Goal: Task Accomplishment & Management: Complete application form

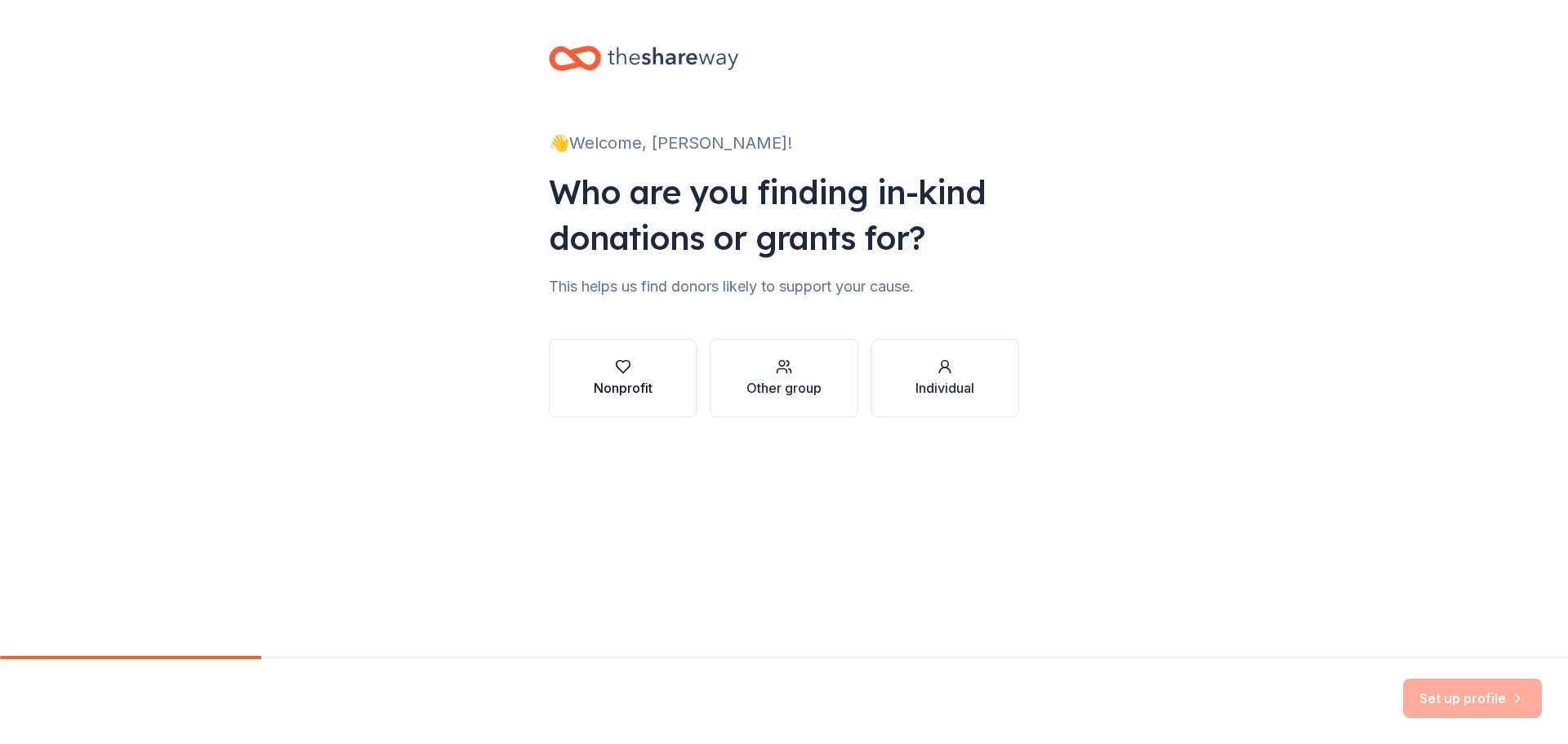
click at [647, 358] on button "Nonprofit" at bounding box center [622, 378] width 148 height 79
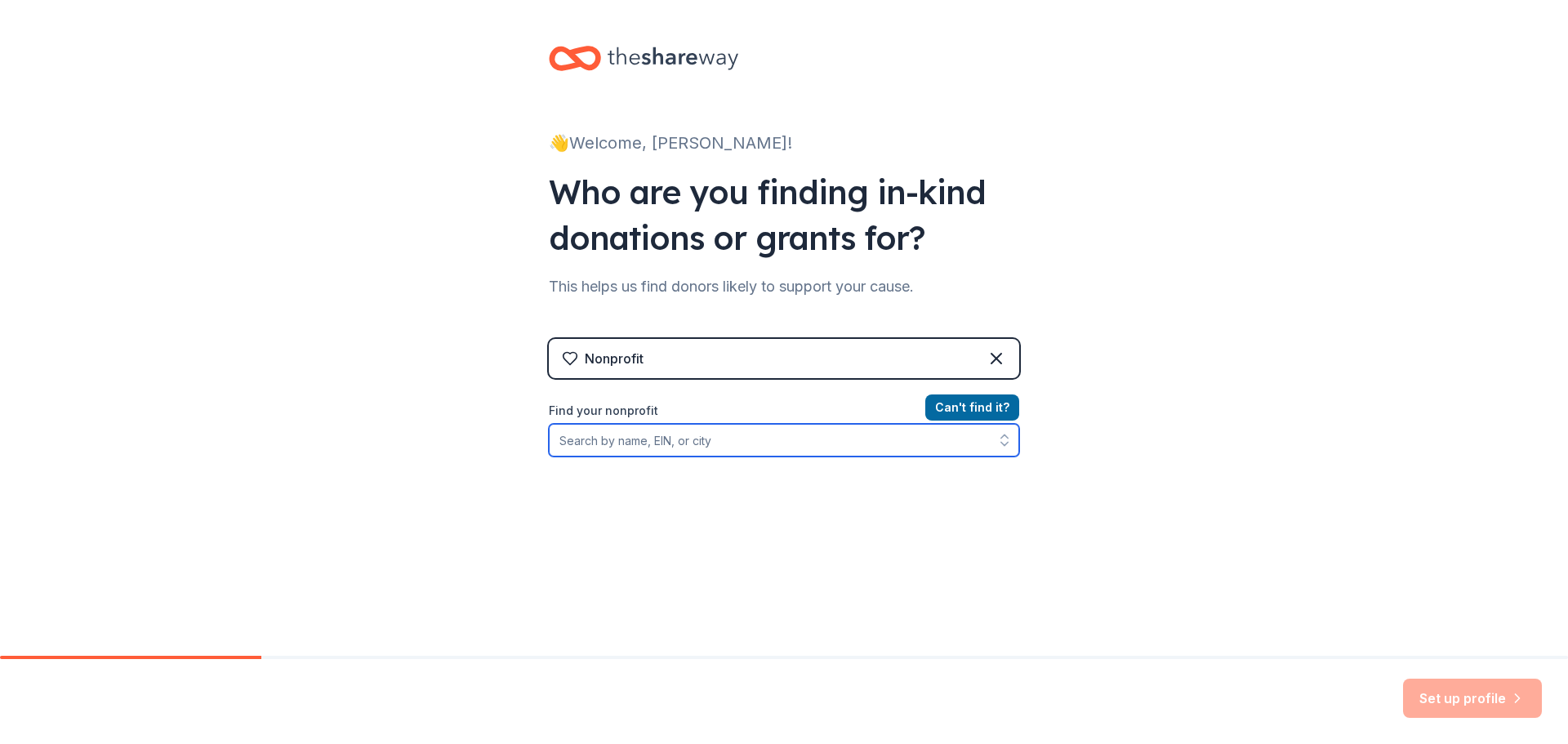
click at [681, 437] on input "Find your nonprofit" at bounding box center [784, 440] width 471 height 32
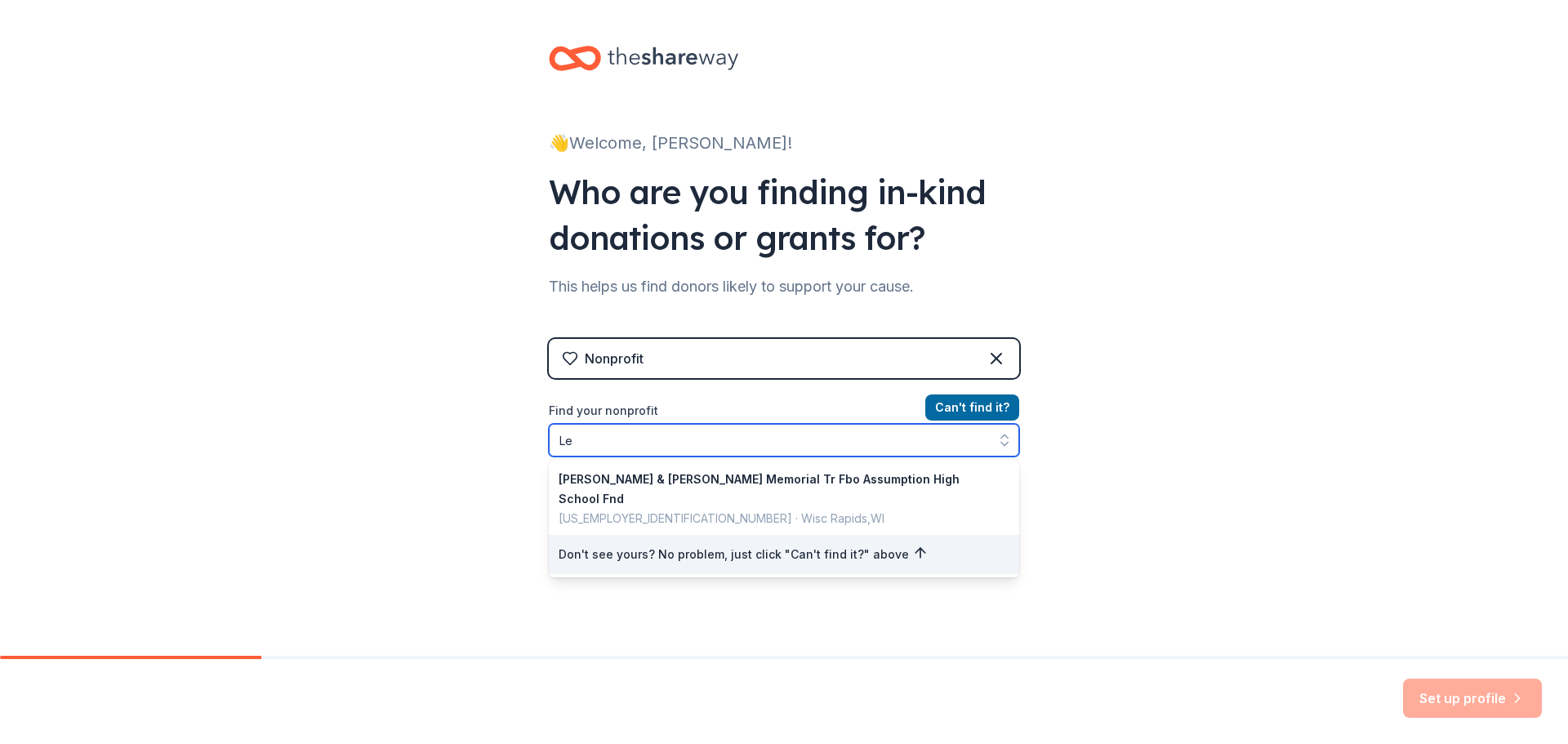
type input "L"
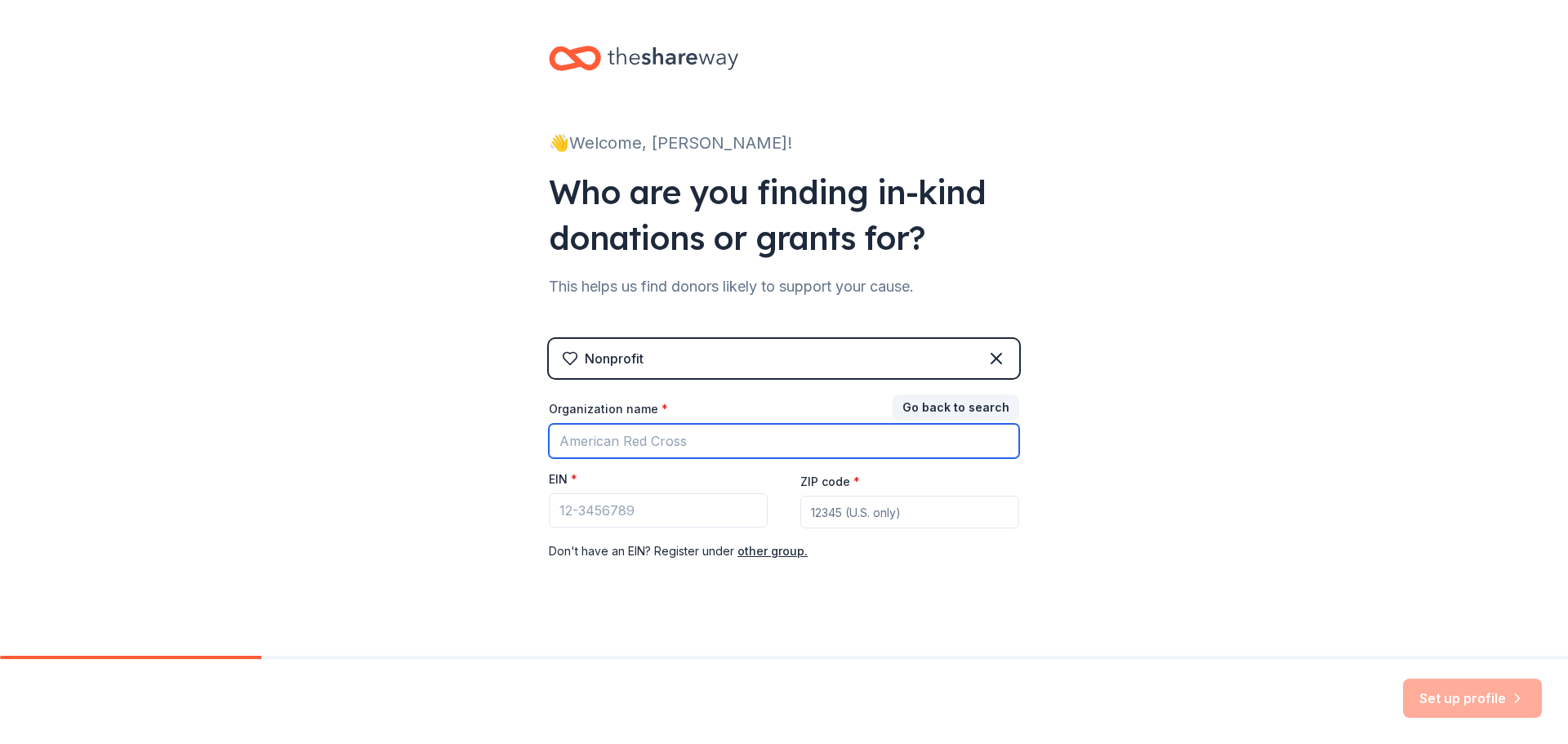
click at [681, 437] on input "Organization name *" at bounding box center [784, 441] width 471 height 34
type input "[PERSON_NAME] ISD"
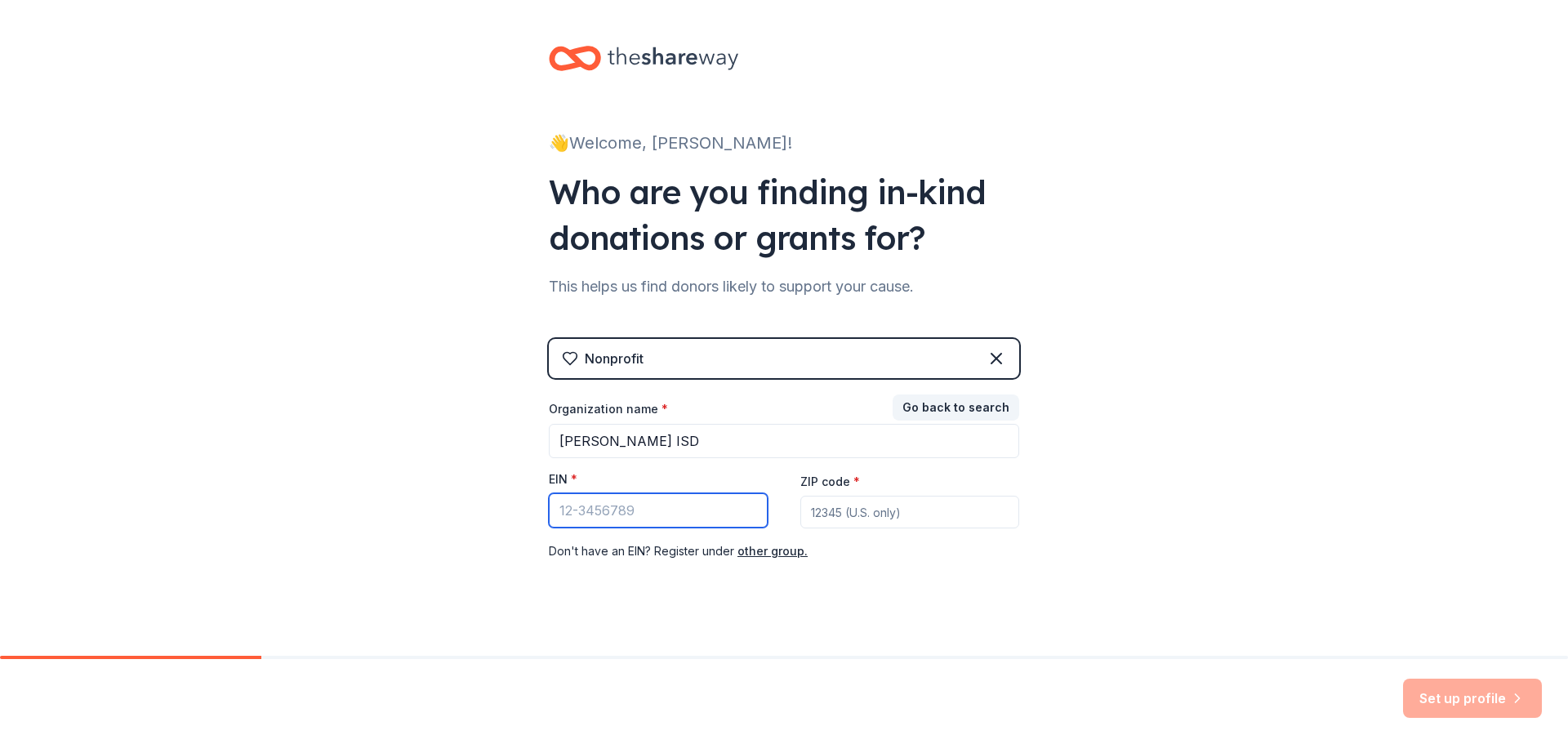
click at [664, 503] on input "EIN *" at bounding box center [658, 510] width 219 height 34
click at [814, 518] on input "ZIP code *" at bounding box center [910, 511] width 219 height 32
type input "75452"
click at [710, 509] on input "EIN *" at bounding box center [658, 510] width 219 height 34
type input "[US_EMPLOYER_IDENTIFICATION_NUMBER]"
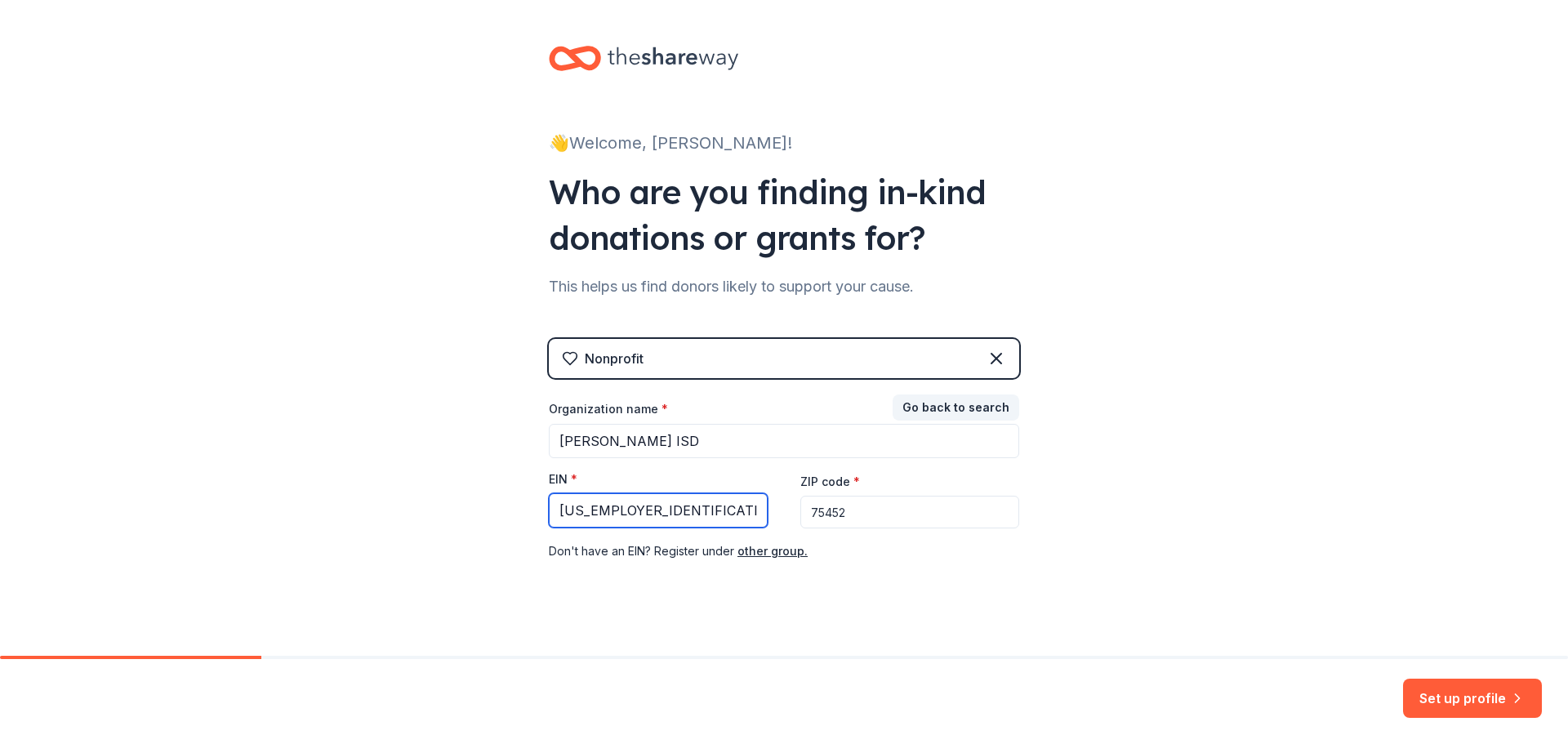
scroll to position [17, 0]
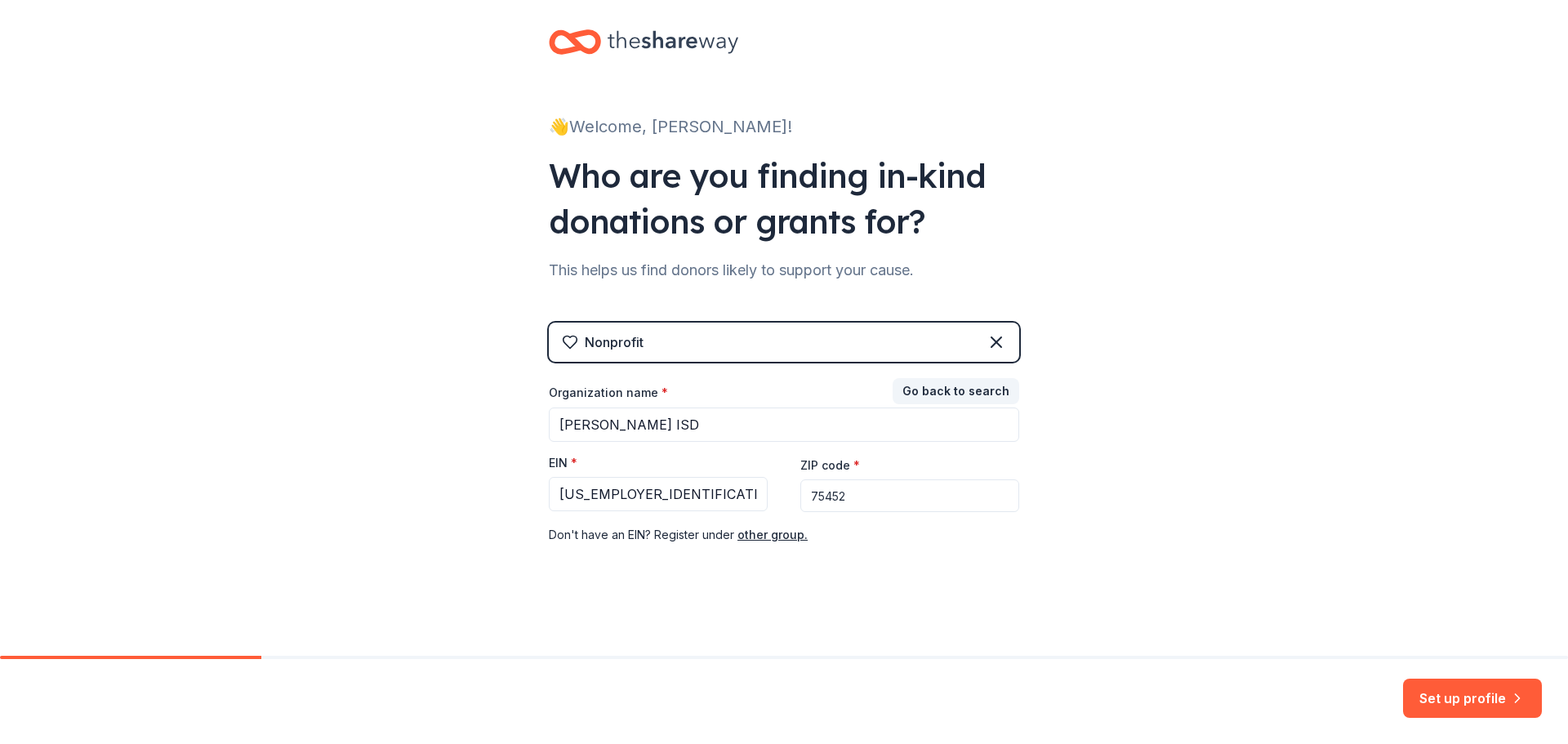
click at [874, 545] on div "Nonprofit Go back to search Organization name * [PERSON_NAME] ISD EIN * [US_EMP…" at bounding box center [784, 450] width 471 height 255
click at [1453, 698] on button "Set up profile" at bounding box center [1473, 698] width 139 height 39
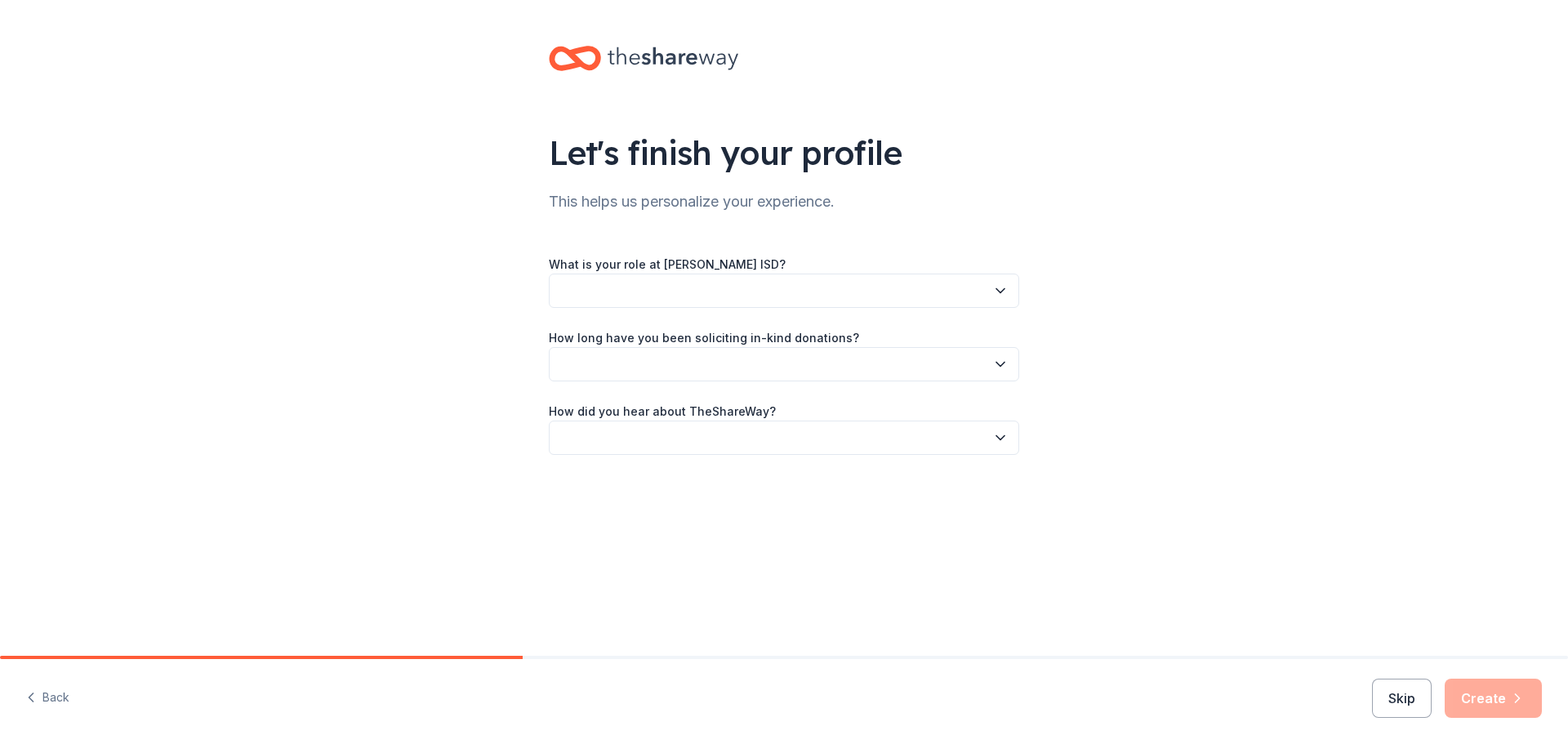
click at [786, 298] on button "button" at bounding box center [784, 290] width 471 height 34
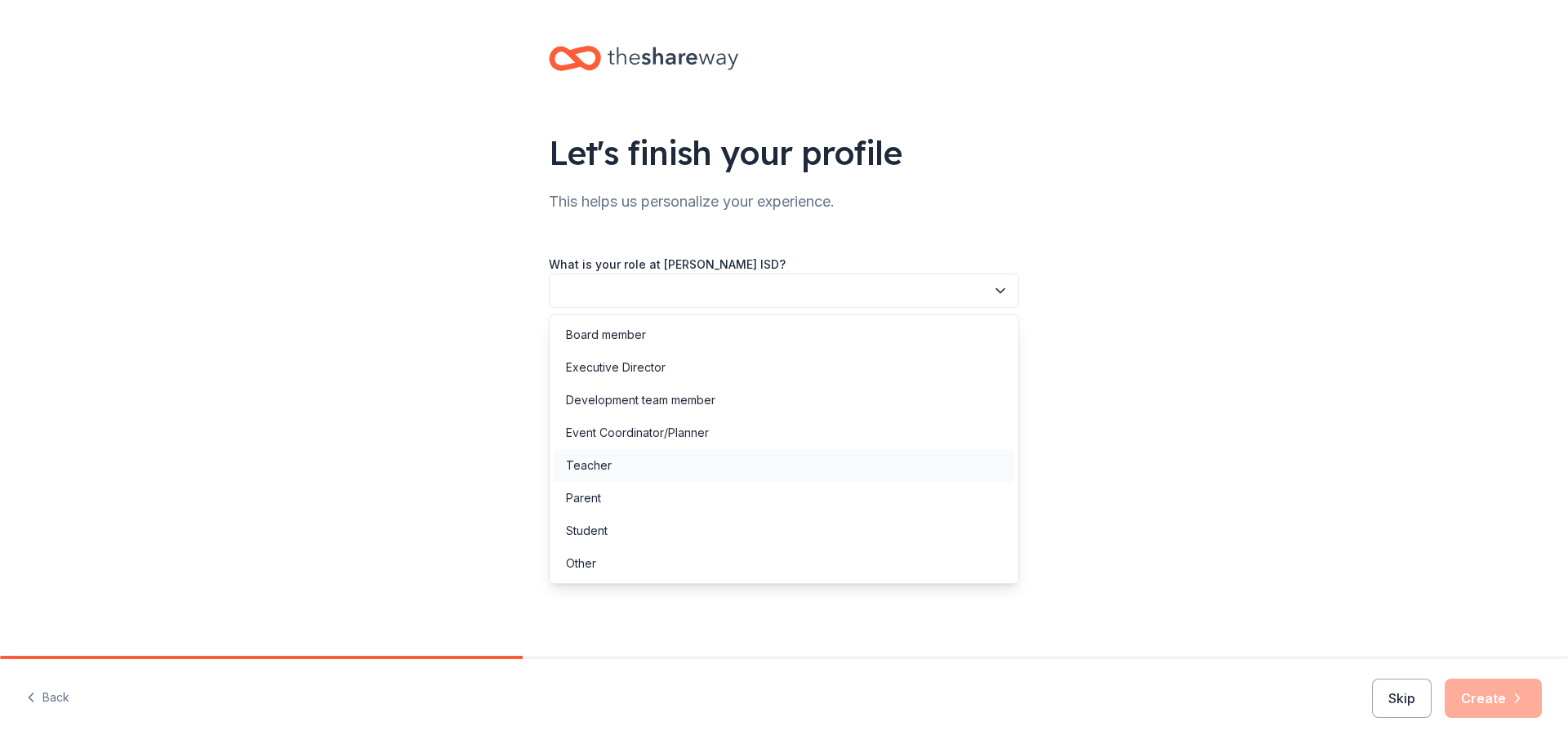
click at [648, 465] on div "Teacher" at bounding box center [784, 465] width 462 height 32
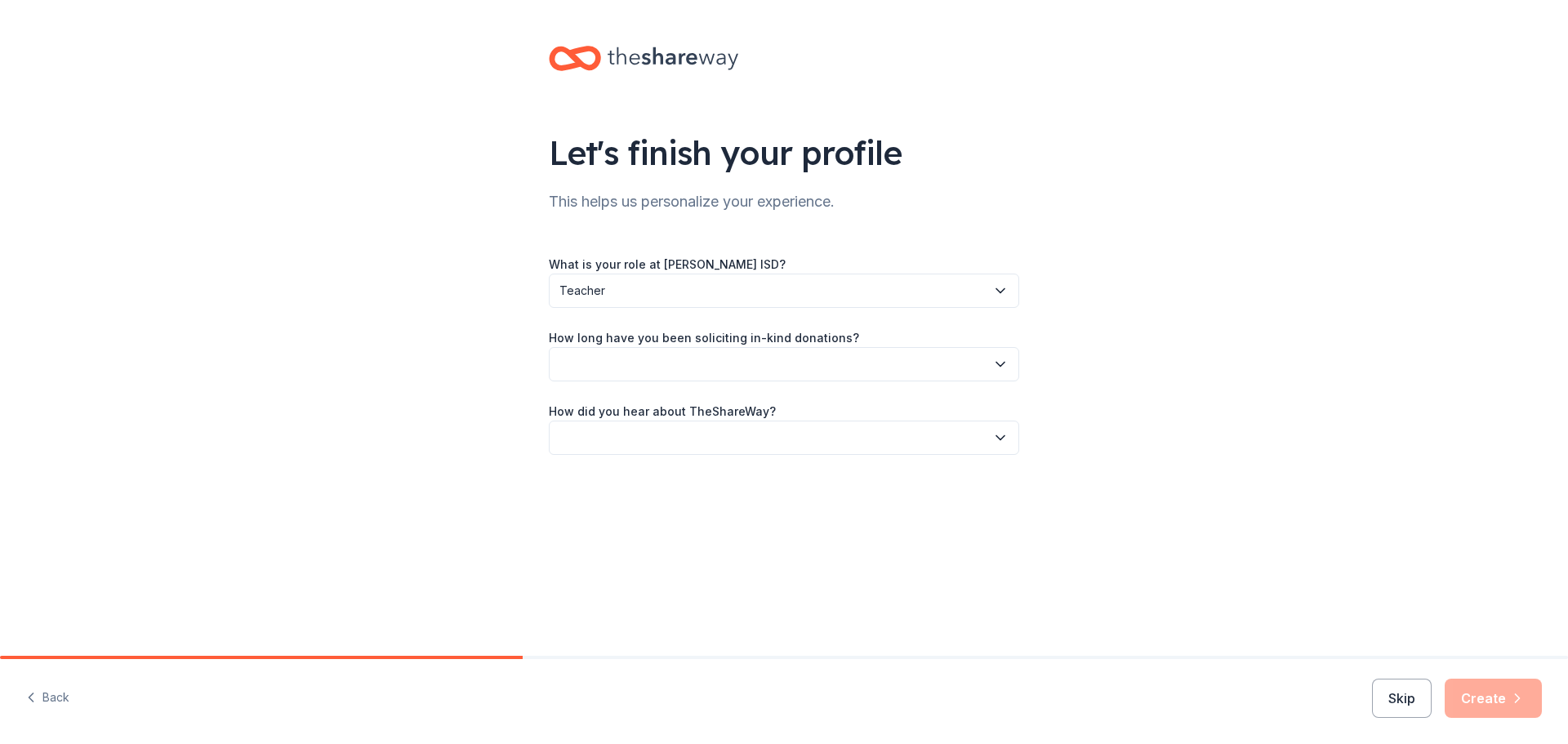
click at [694, 355] on button "button" at bounding box center [784, 364] width 471 height 34
click at [1227, 504] on div "Let's finish your profile This helps us personalize your experience. What is yo…" at bounding box center [784, 267] width 1568 height 534
click at [745, 437] on button "button" at bounding box center [784, 437] width 471 height 34
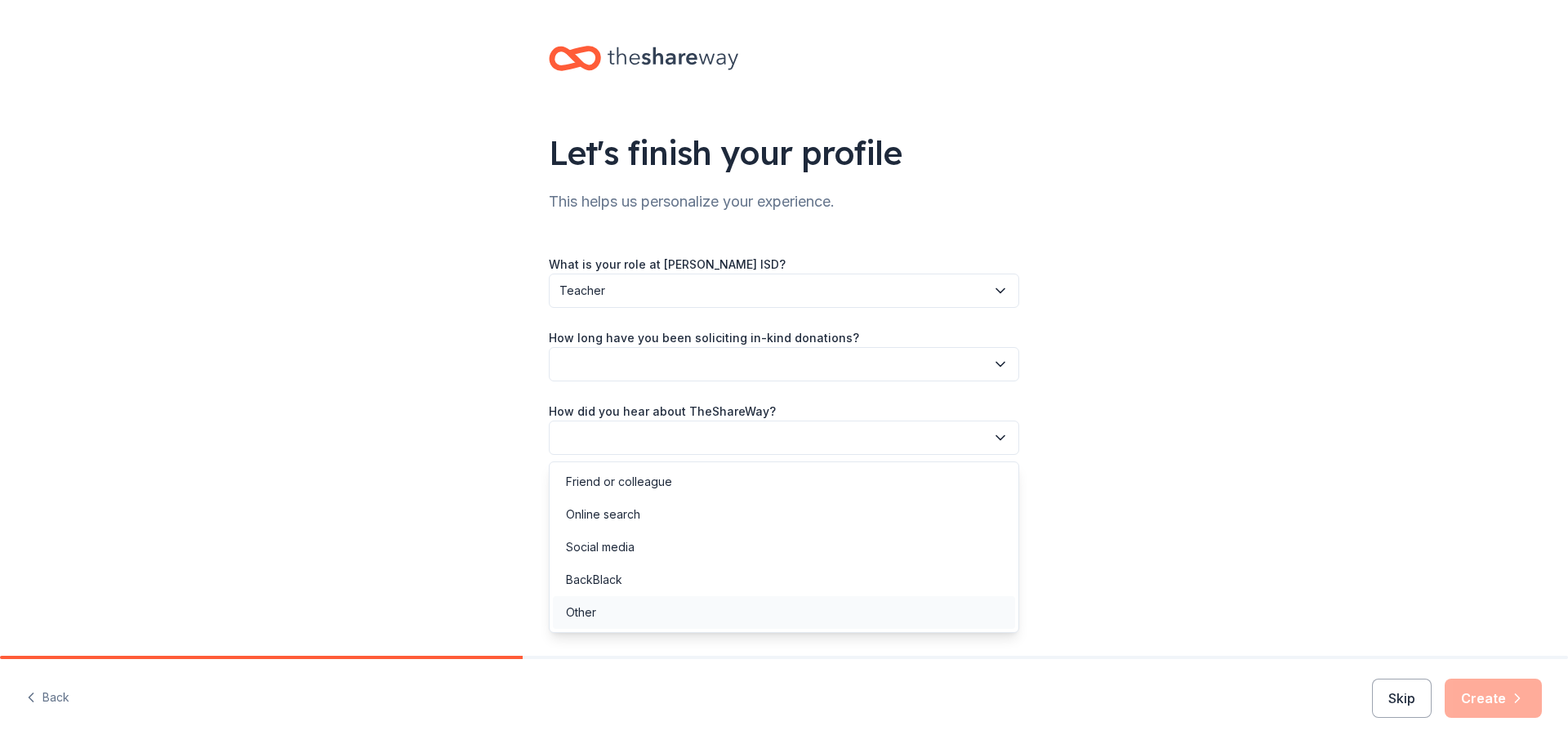
click at [600, 610] on div "Other" at bounding box center [784, 612] width 462 height 32
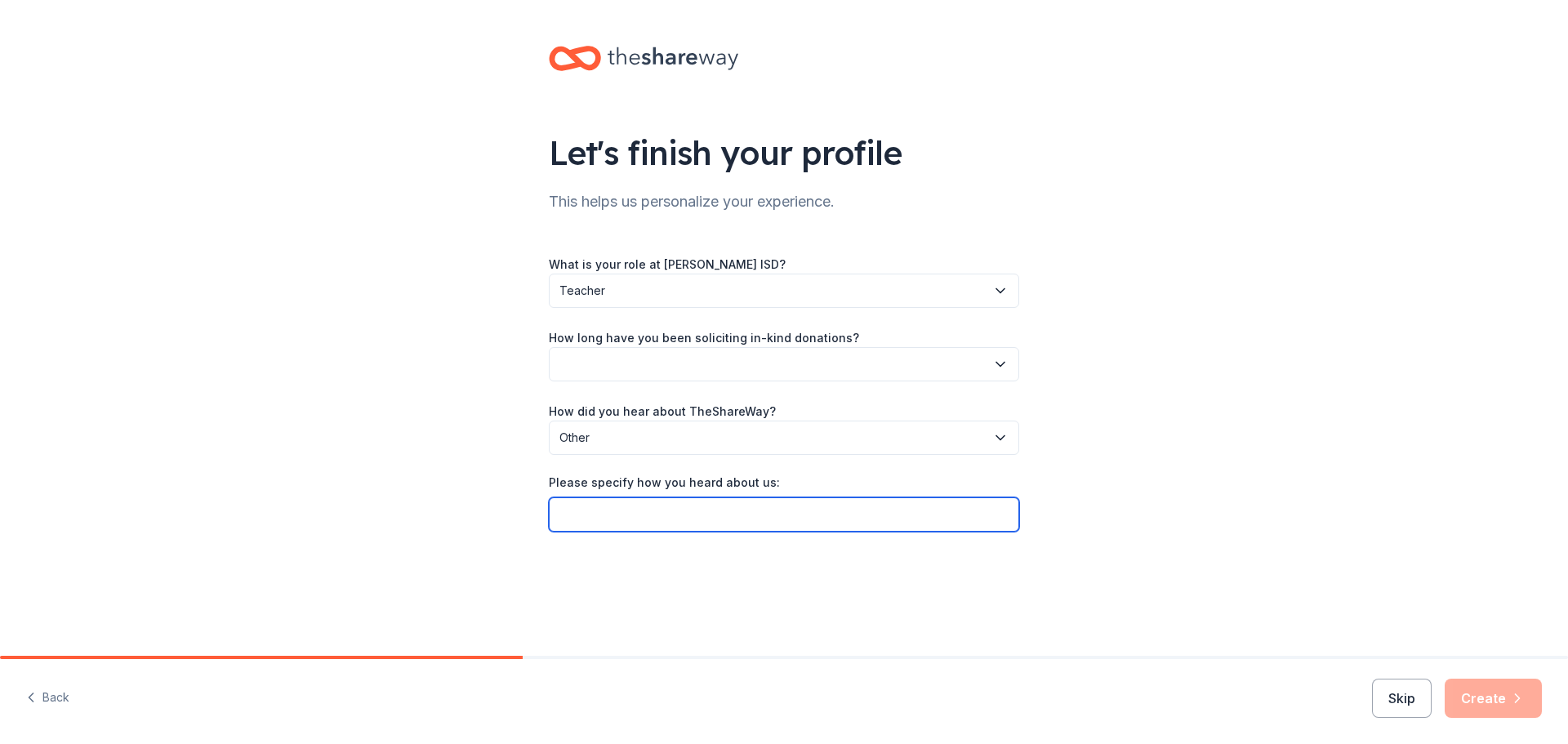
click at [691, 516] on input "Please specify how you heard about us:" at bounding box center [784, 514] width 471 height 34
type input "[US_STATE] Roadhouse Website"
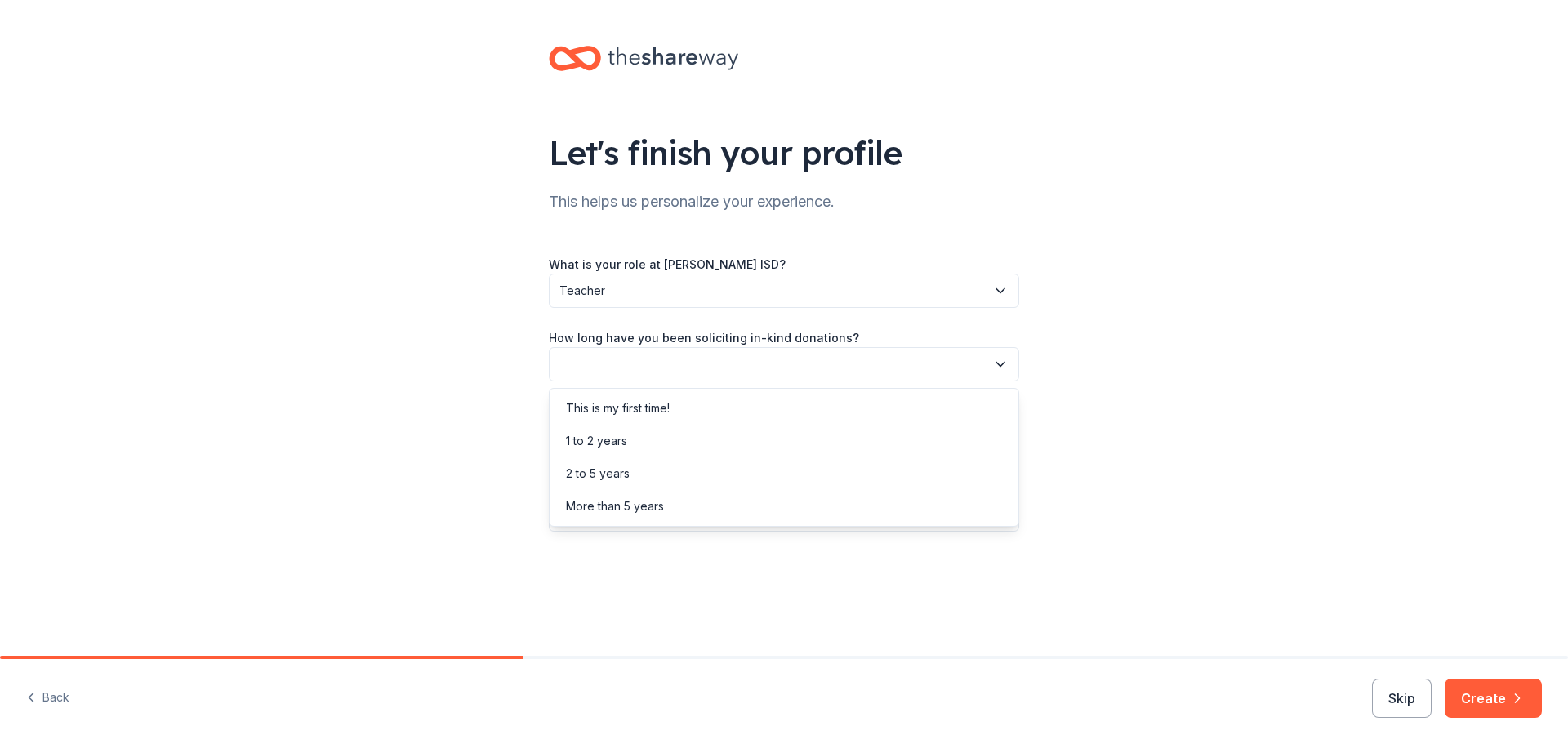
click at [765, 355] on button "button" at bounding box center [784, 364] width 471 height 34
click at [757, 408] on div "This is my first time!" at bounding box center [784, 408] width 462 height 32
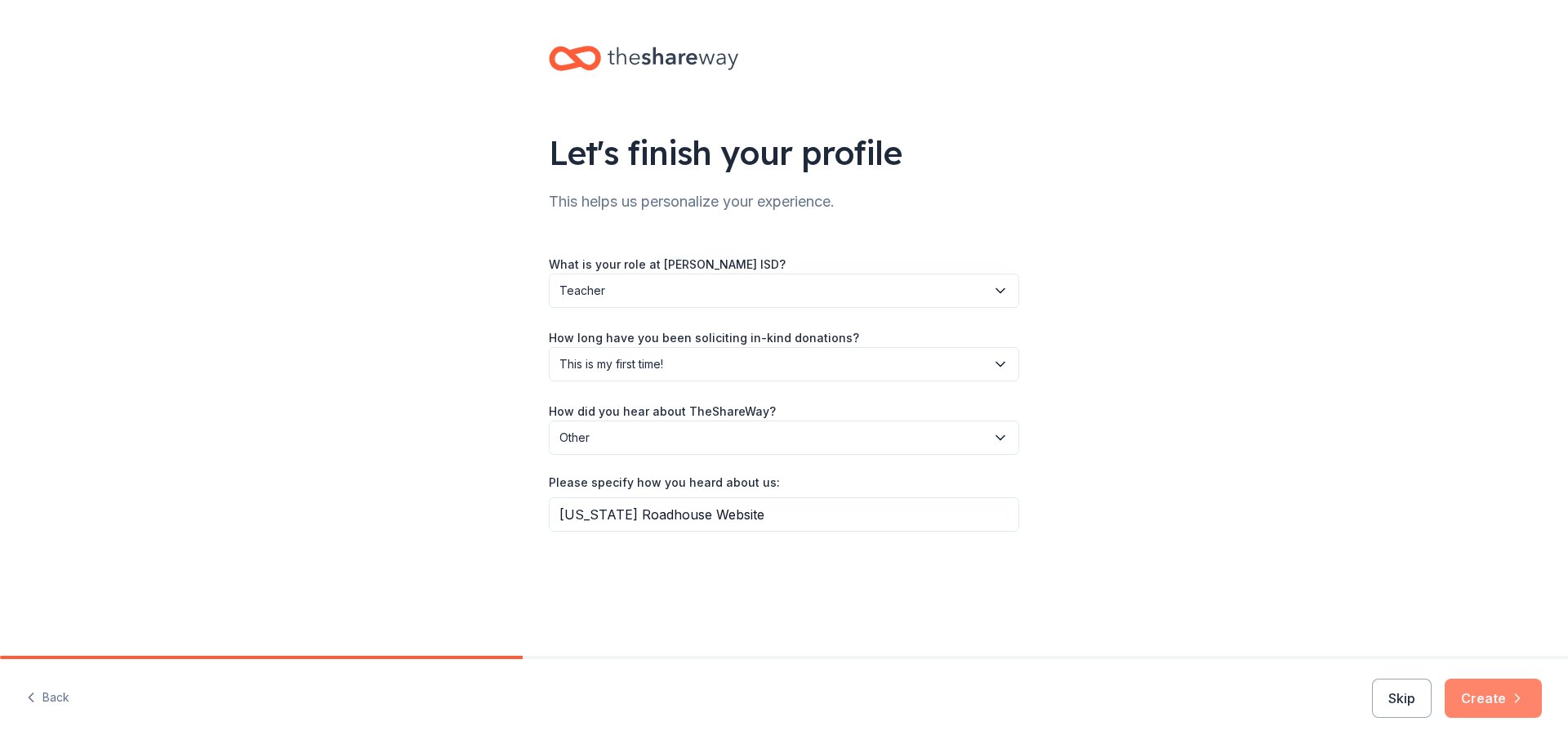
click at [1477, 703] on button "Create" at bounding box center [1493, 698] width 97 height 39
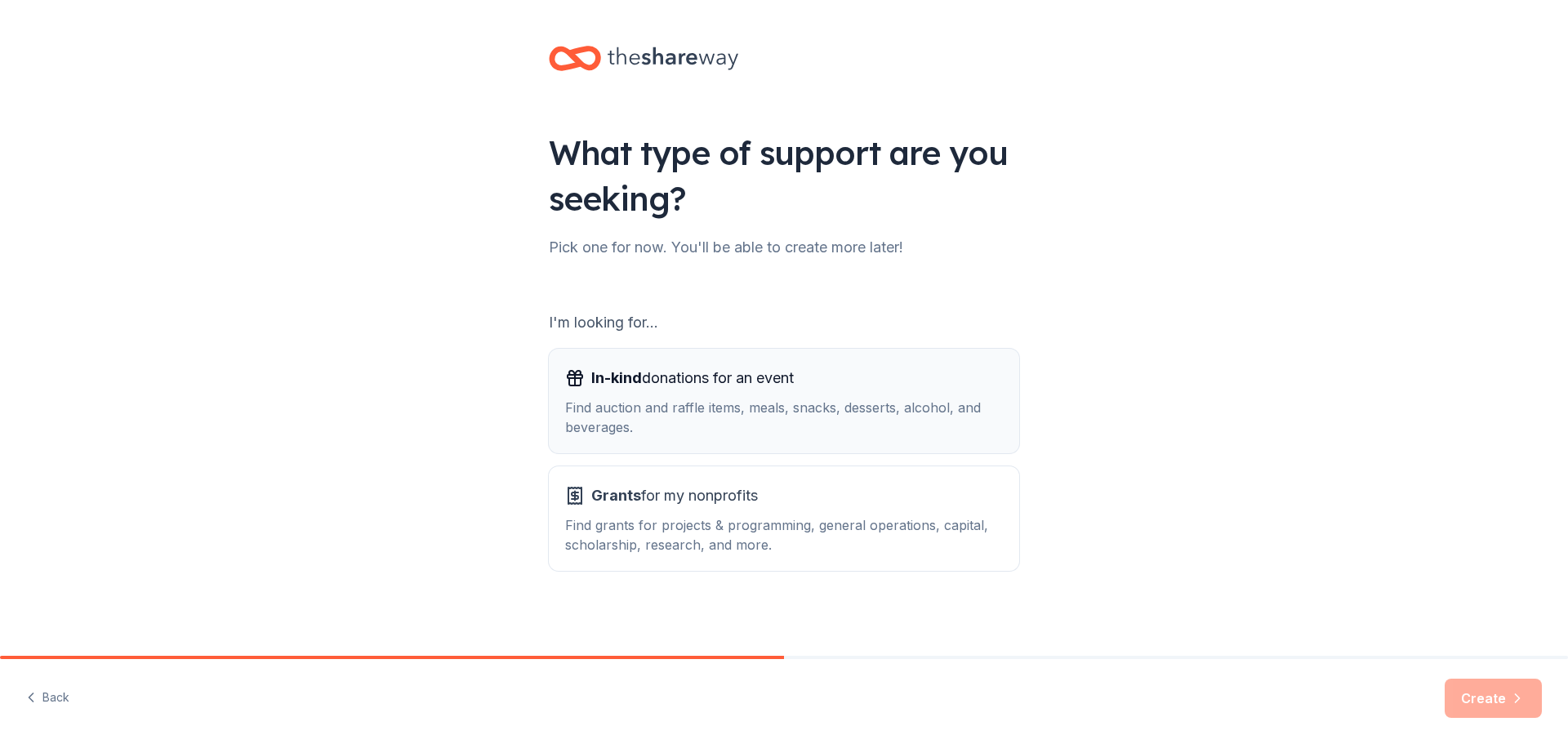
click at [762, 393] on div "In-kind donations for an event Find auction and raffle items, meals, snacks, de…" at bounding box center [784, 401] width 438 height 72
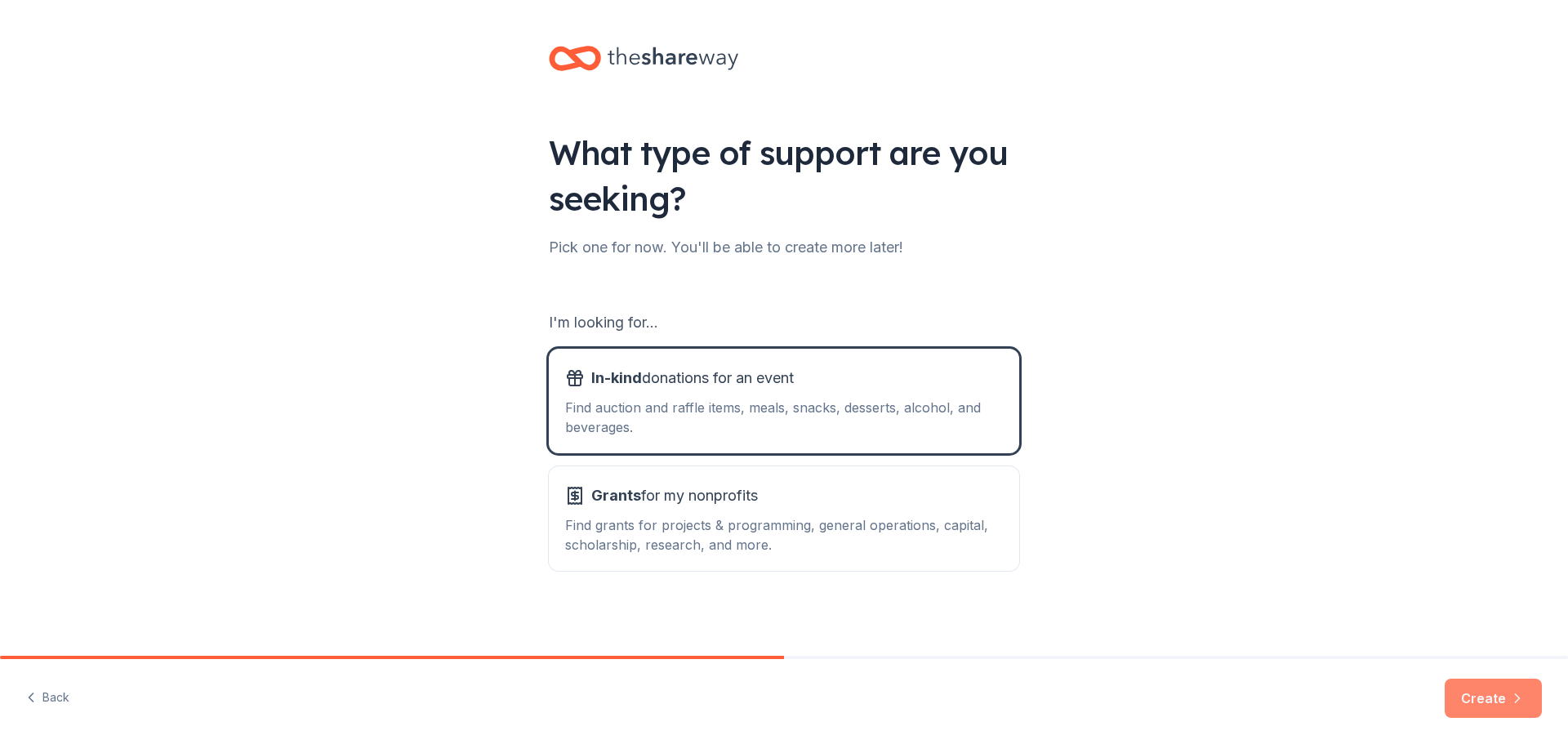
click at [1471, 708] on button "Create" at bounding box center [1493, 698] width 97 height 39
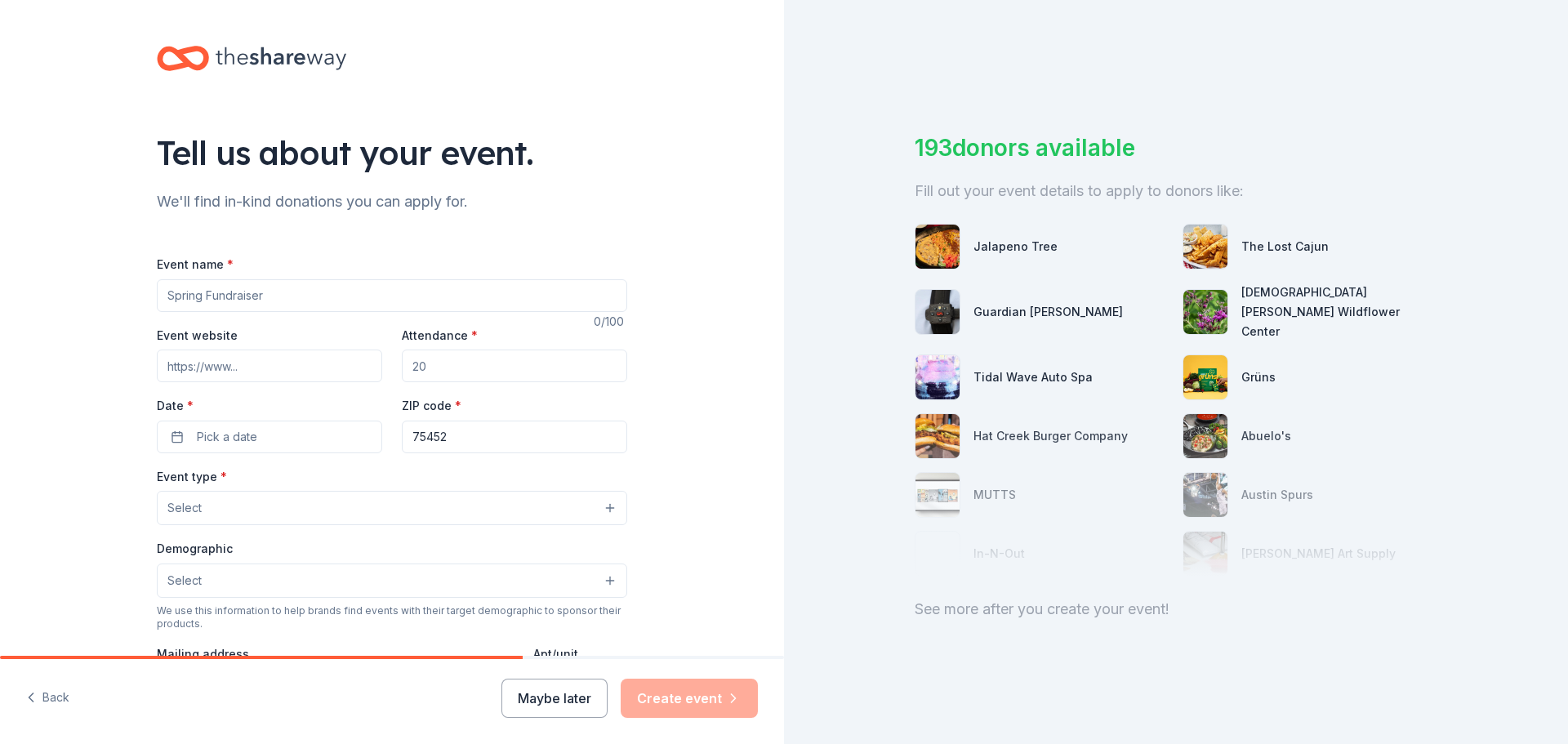
click at [442, 308] on input "Event name *" at bounding box center [392, 295] width 471 height 32
type input "Dino-Mite Bingo & Silent Auction Fundraiser"
click at [338, 358] on input "Event website" at bounding box center [269, 365] width 225 height 32
click at [497, 360] on input "Attendance *" at bounding box center [515, 365] width 225 height 32
type input "125"
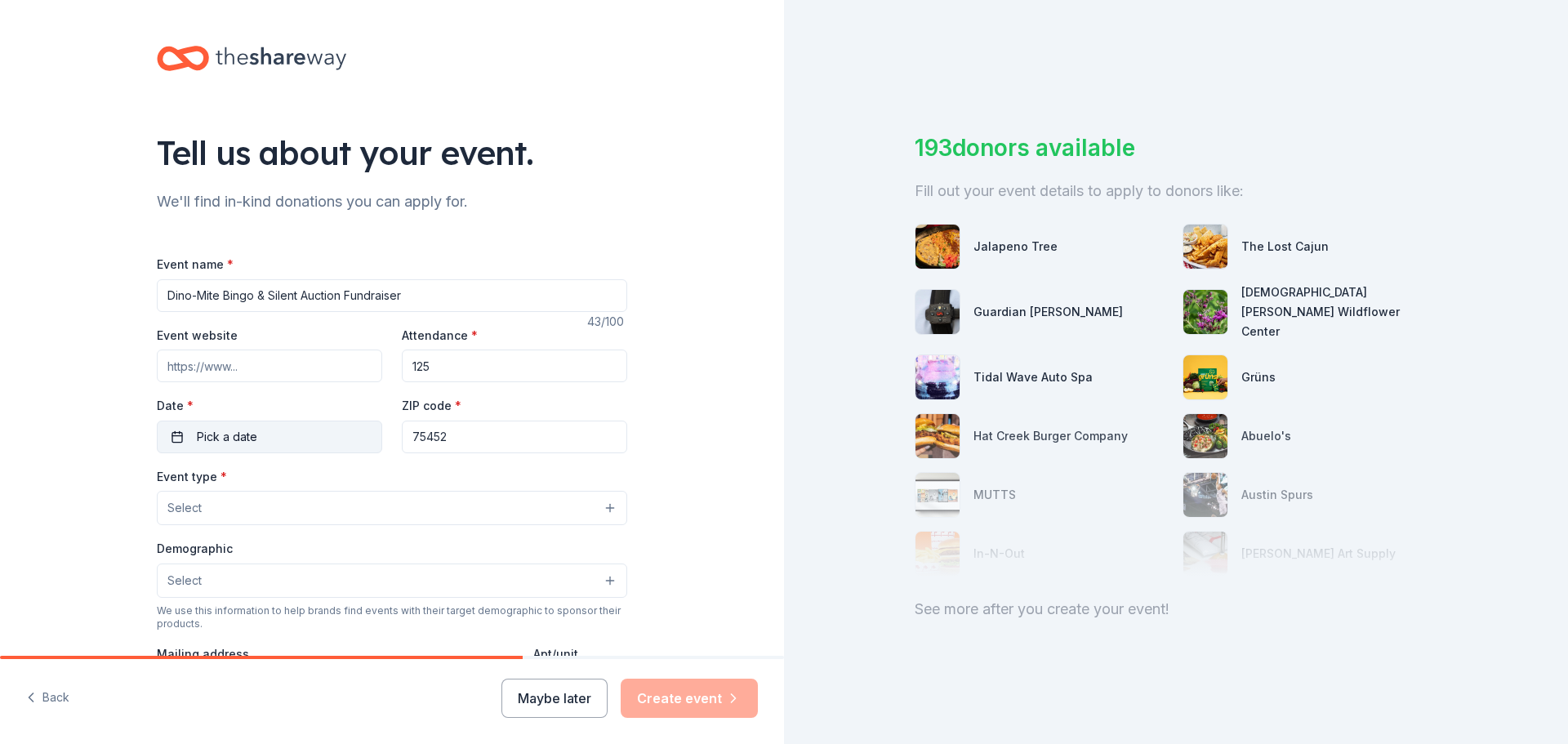
click at [351, 423] on button "Pick a date" at bounding box center [269, 437] width 225 height 32
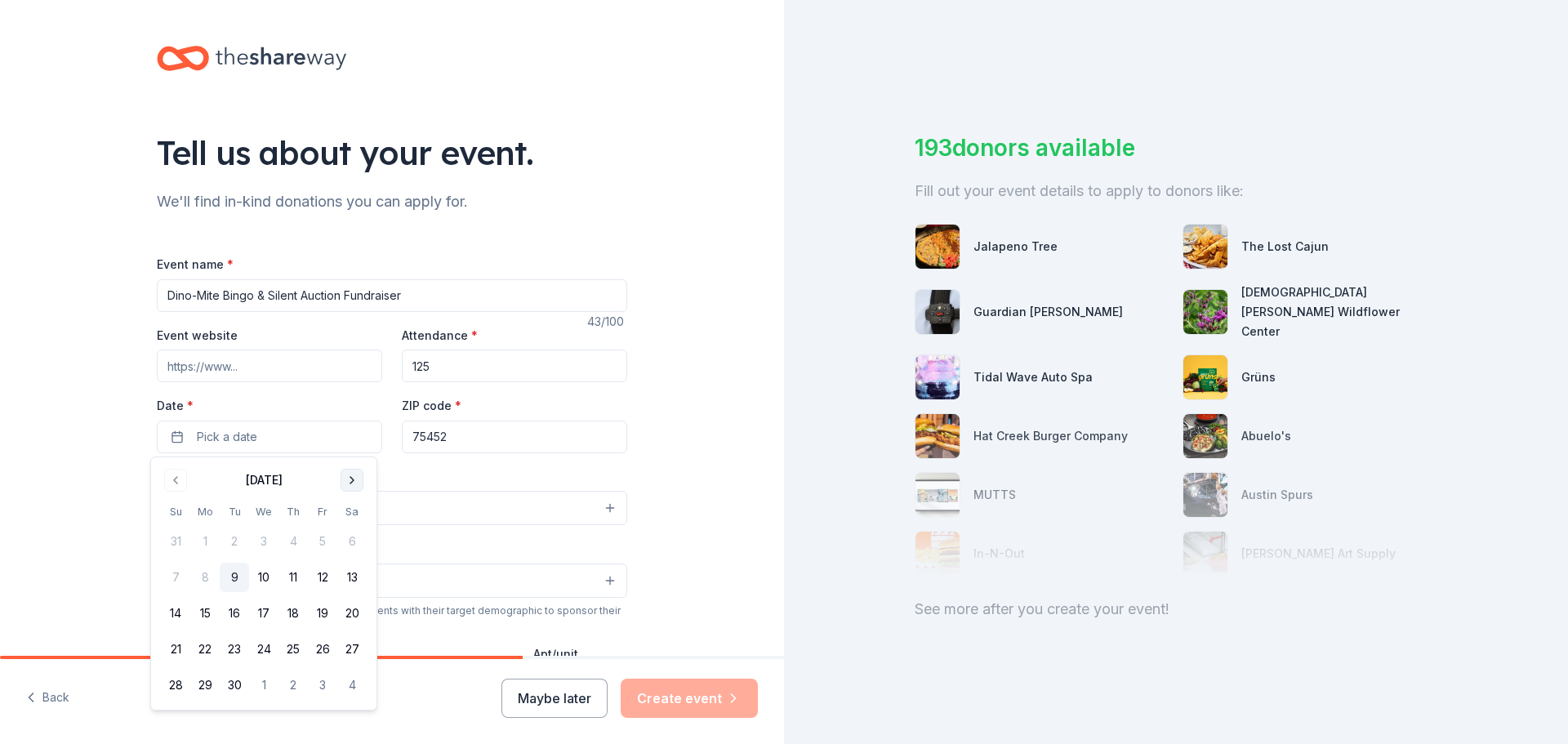
click at [346, 475] on button "Go to next month" at bounding box center [352, 481] width 23 height 23
click at [351, 482] on button "Go to next month" at bounding box center [352, 481] width 23 height 23
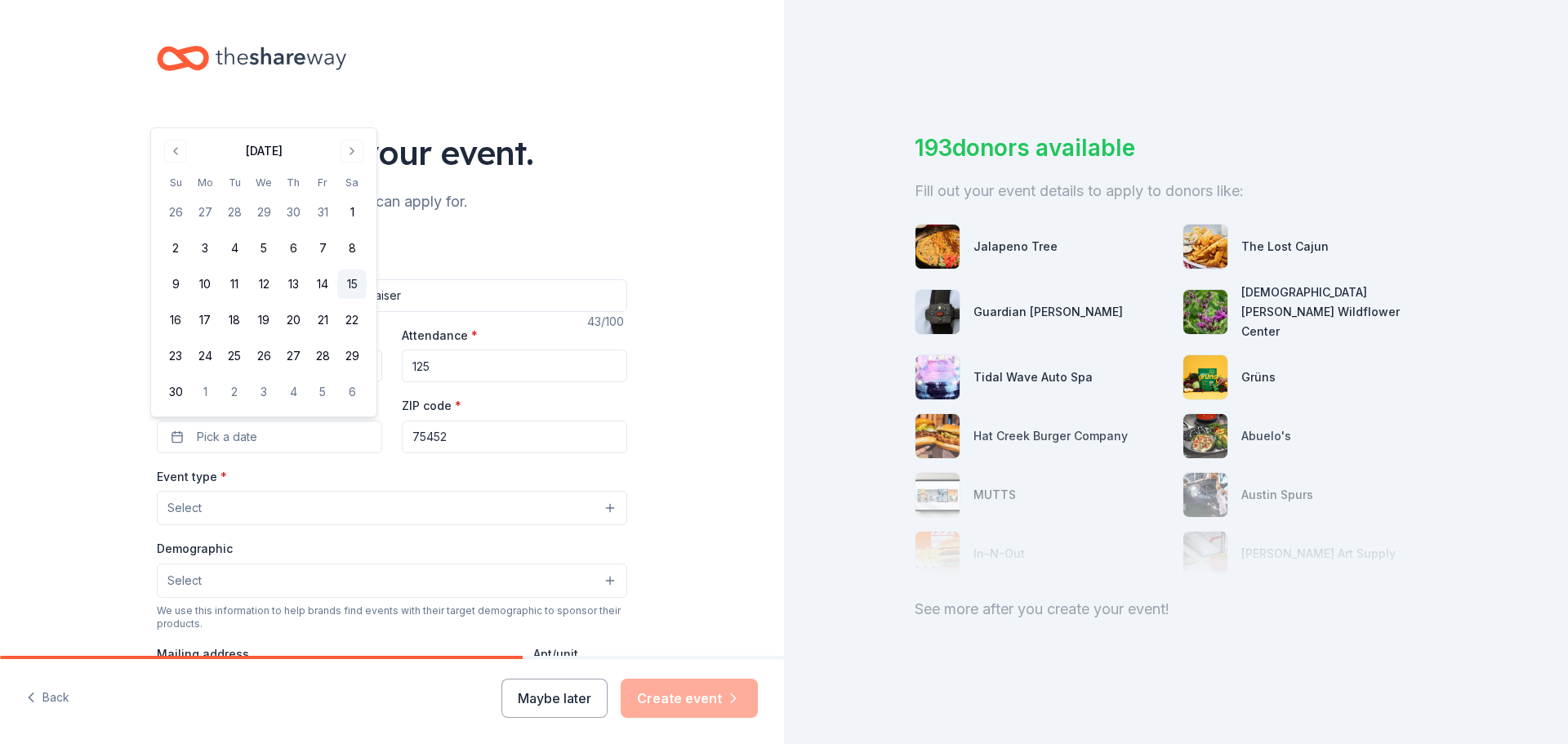
click at [348, 287] on button "15" at bounding box center [351, 283] width 29 height 29
click at [484, 505] on button "Select" at bounding box center [392, 507] width 471 height 34
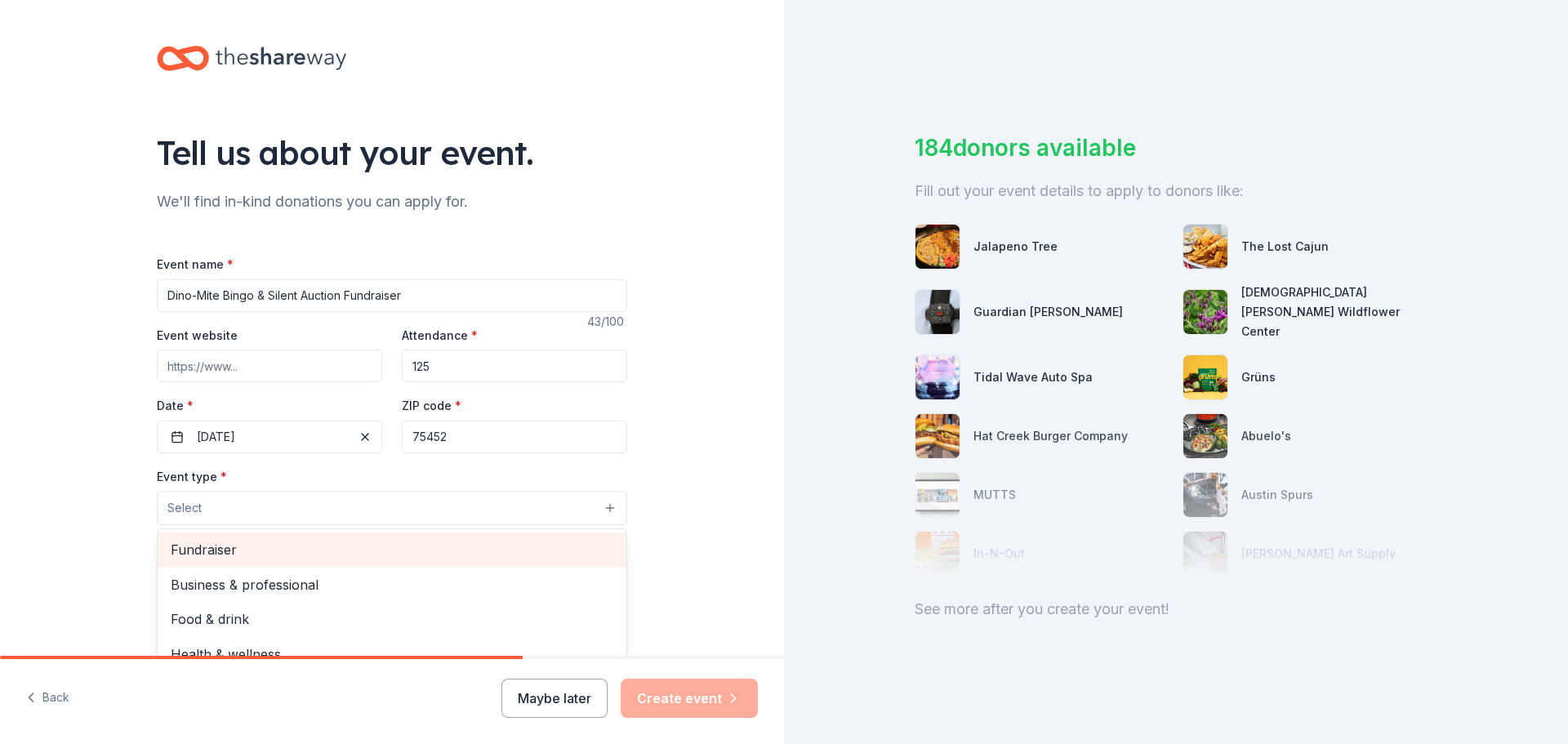
click at [276, 544] on span "Fundraiser" at bounding box center [392, 550] width 443 height 22
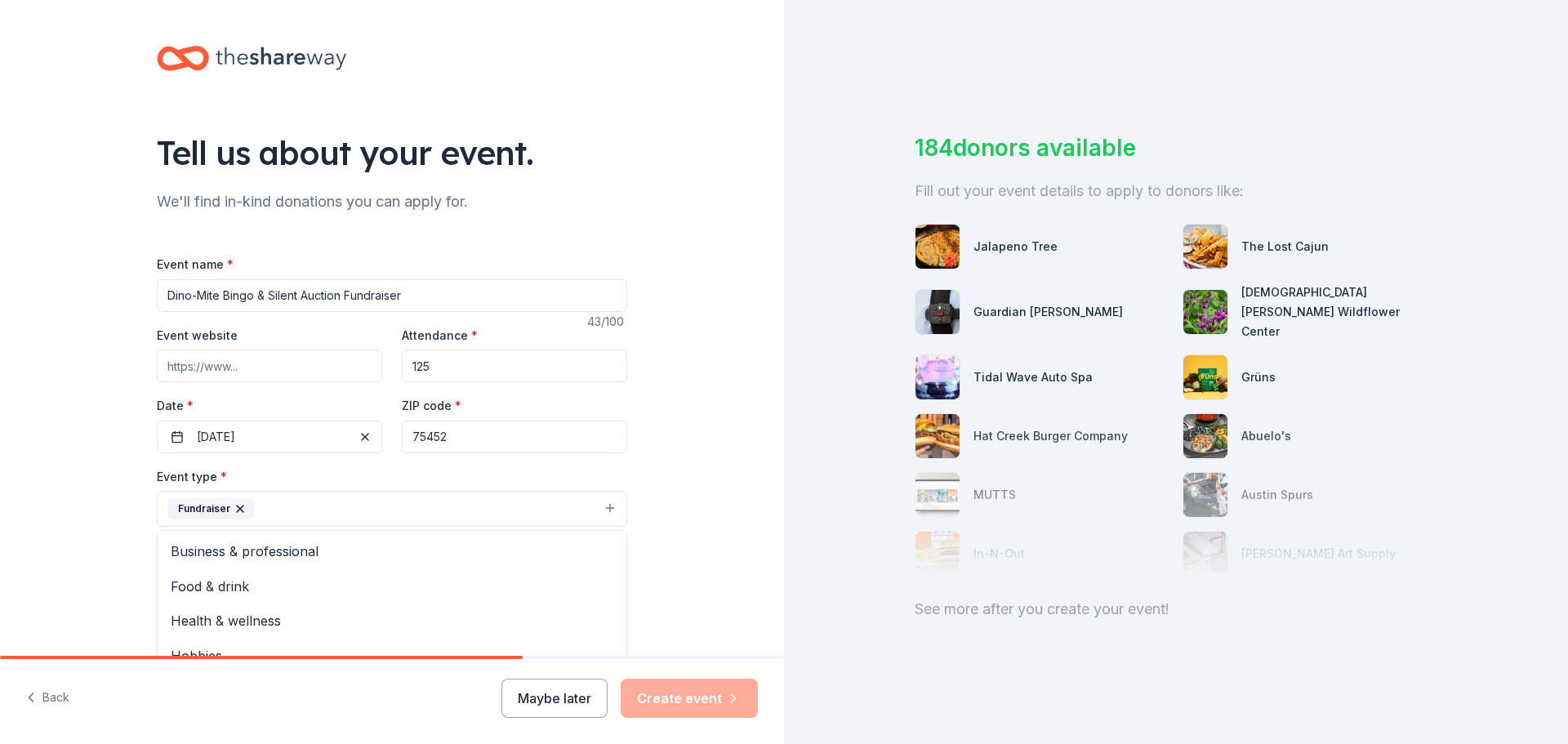
click at [675, 531] on div "Tell us about your event. We'll find in-kind donations you can apply for. Event…" at bounding box center [392, 544] width 784 height 1089
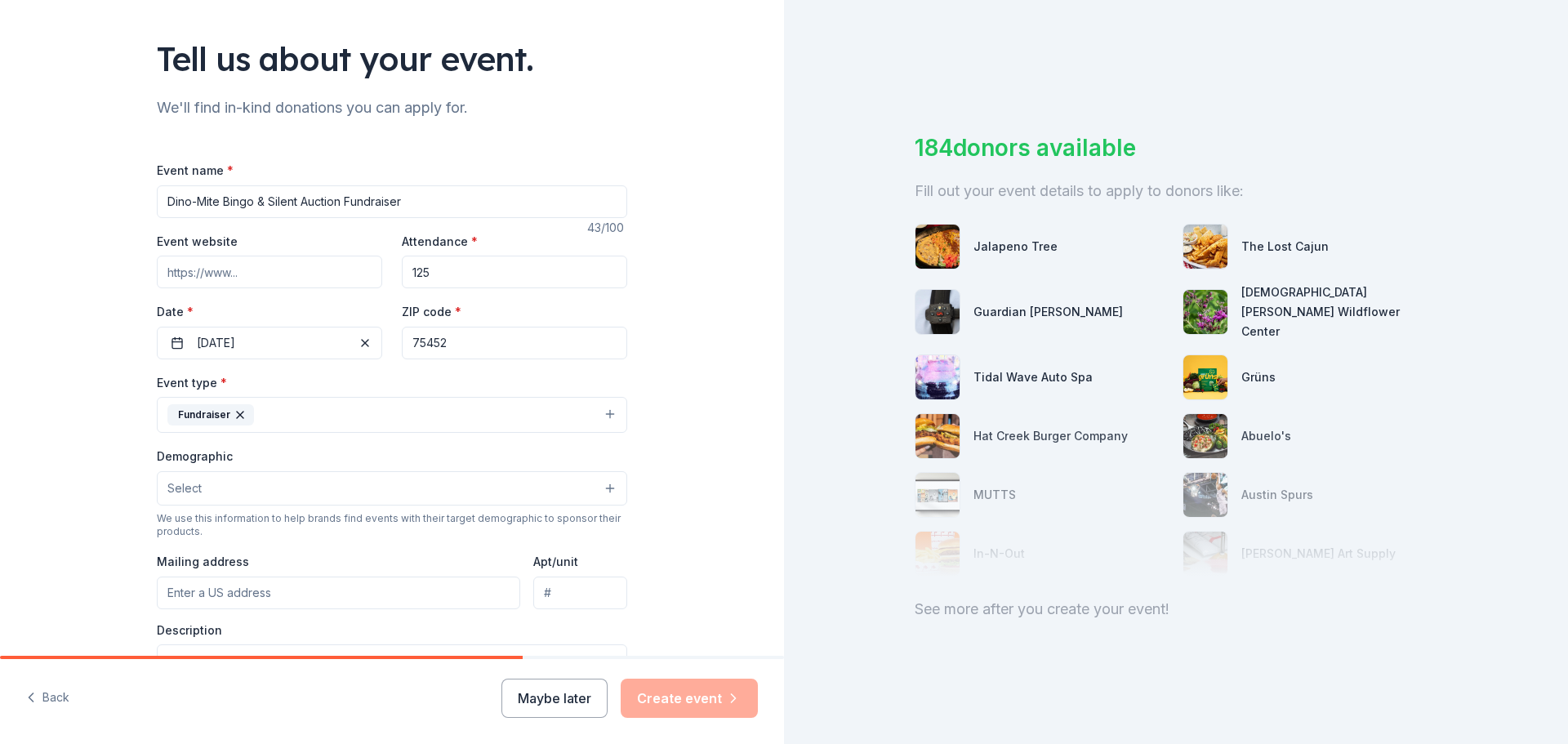
scroll to position [163, 0]
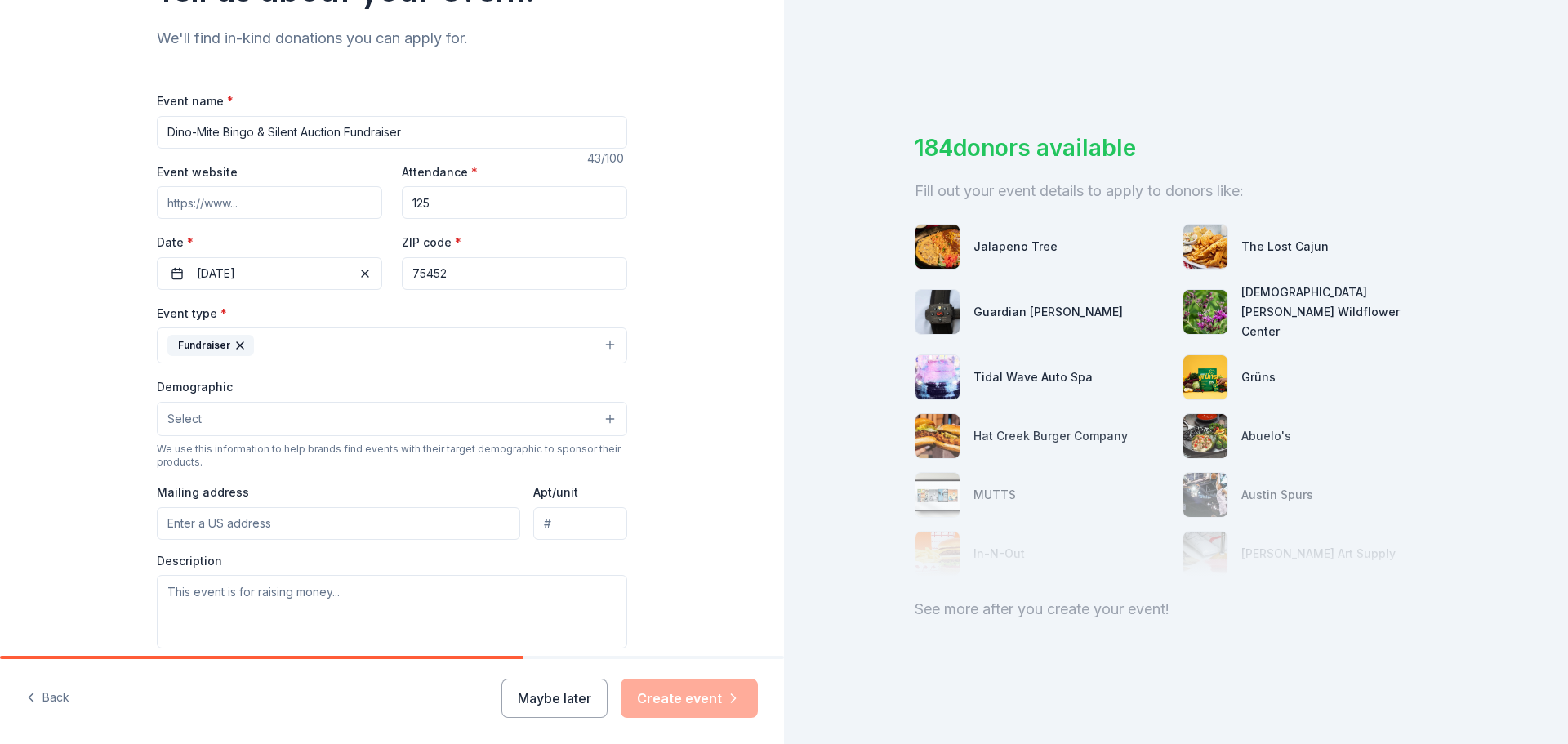
click at [502, 432] on button "Select" at bounding box center [392, 418] width 471 height 34
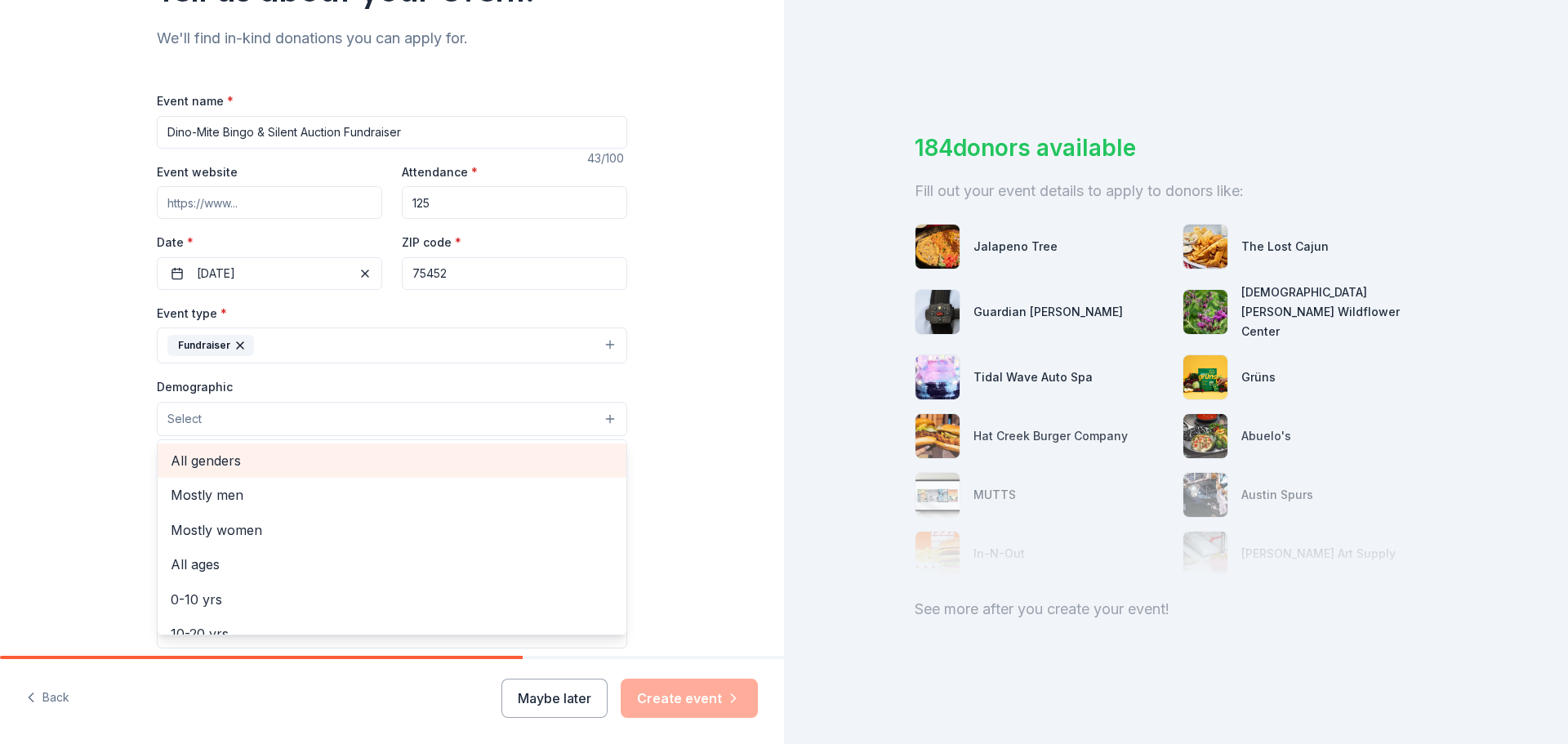
click at [219, 455] on span "All genders" at bounding box center [392, 461] width 443 height 22
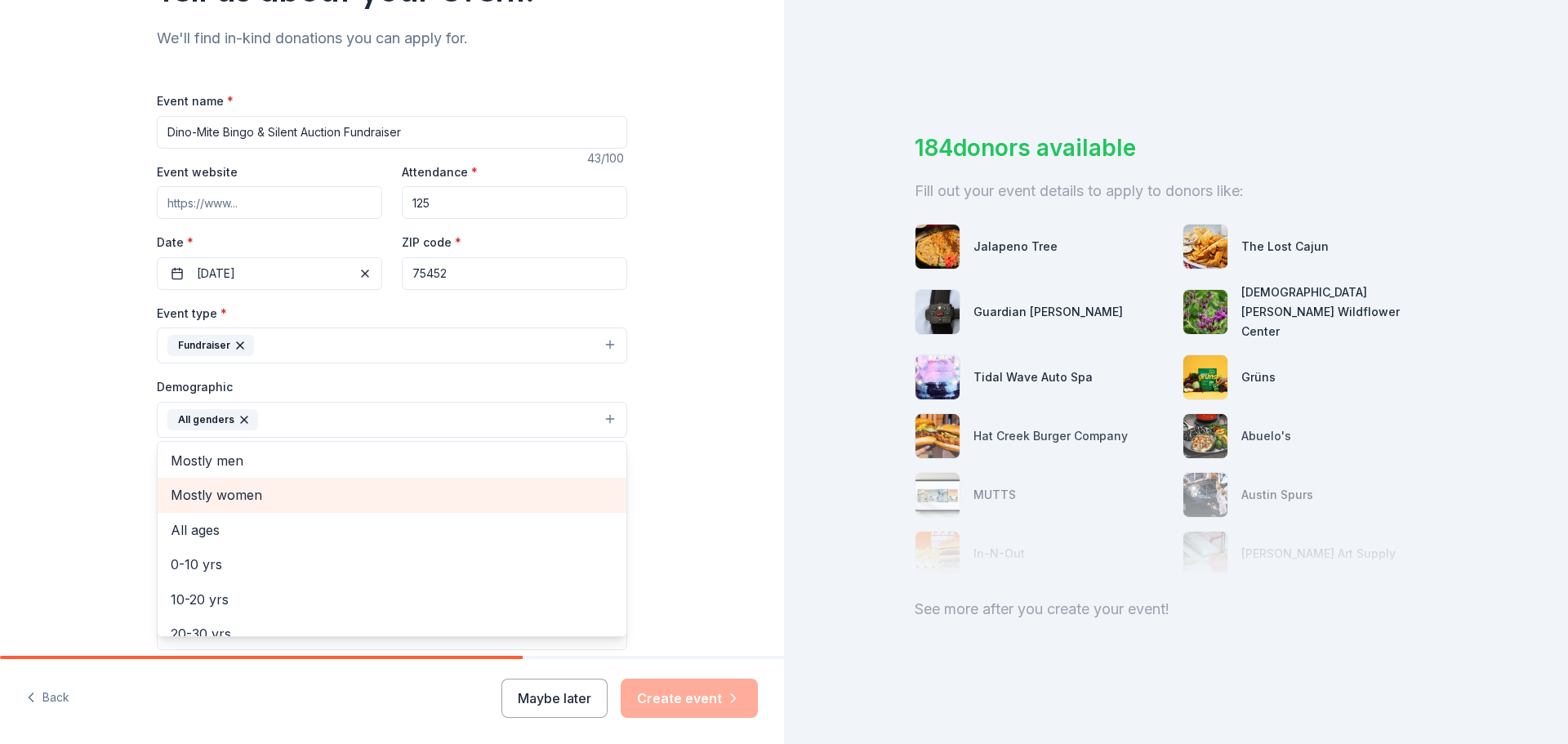
scroll to position [0, 0]
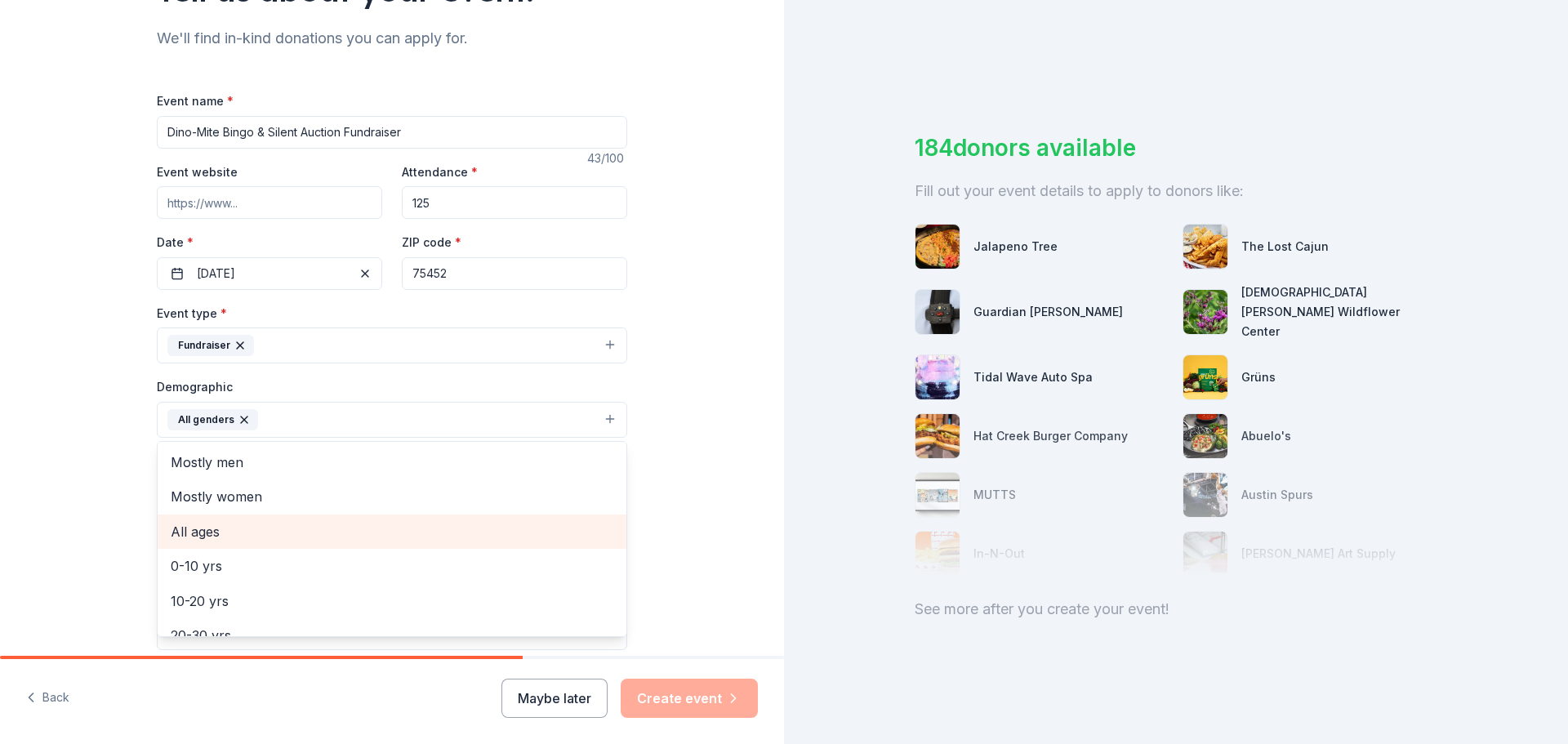
click at [244, 527] on span "All ages" at bounding box center [392, 532] width 443 height 22
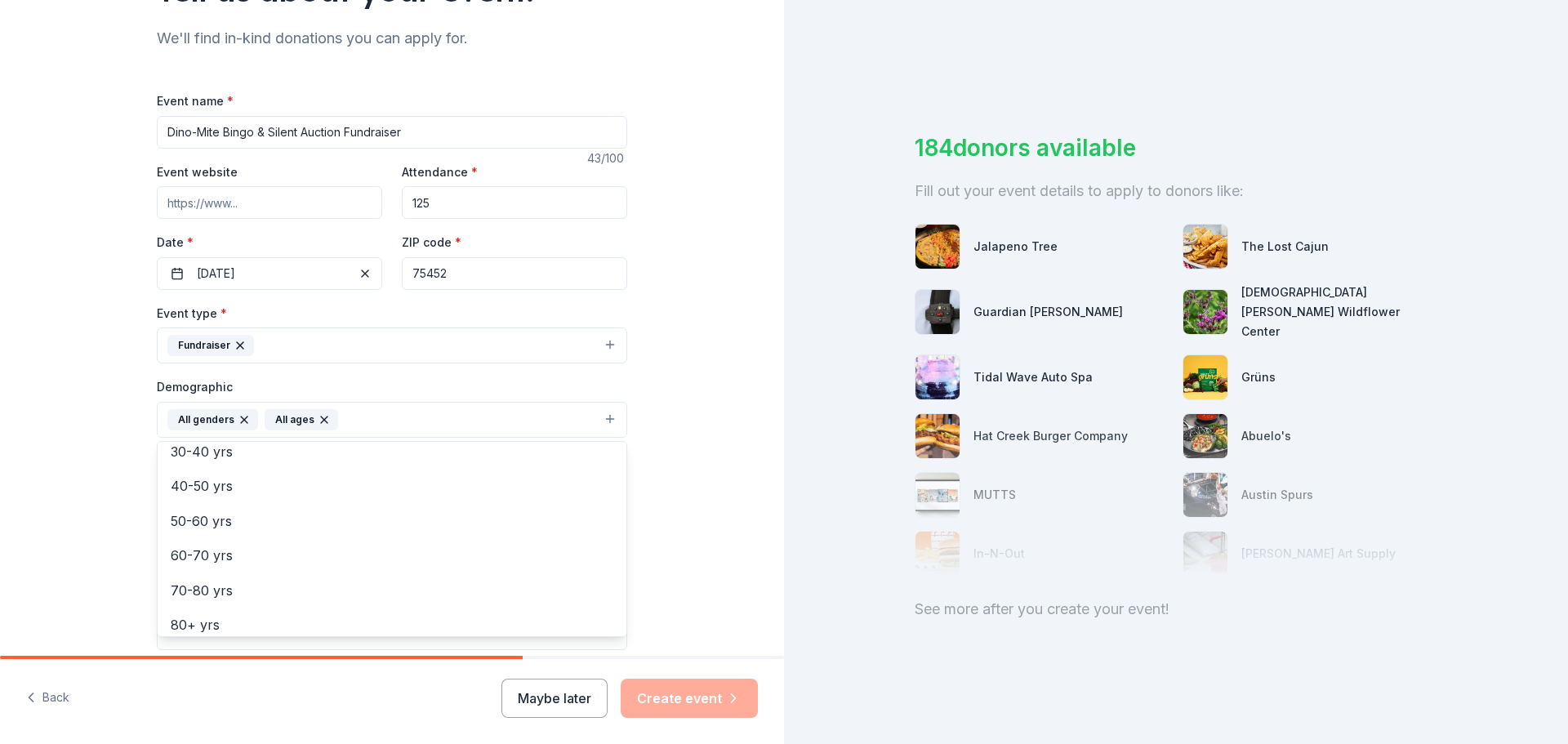
scroll to position [193, 0]
click at [694, 505] on div "Tell us about your event. We'll find in-kind donations you can apply for. Event…" at bounding box center [392, 382] width 784 height 1090
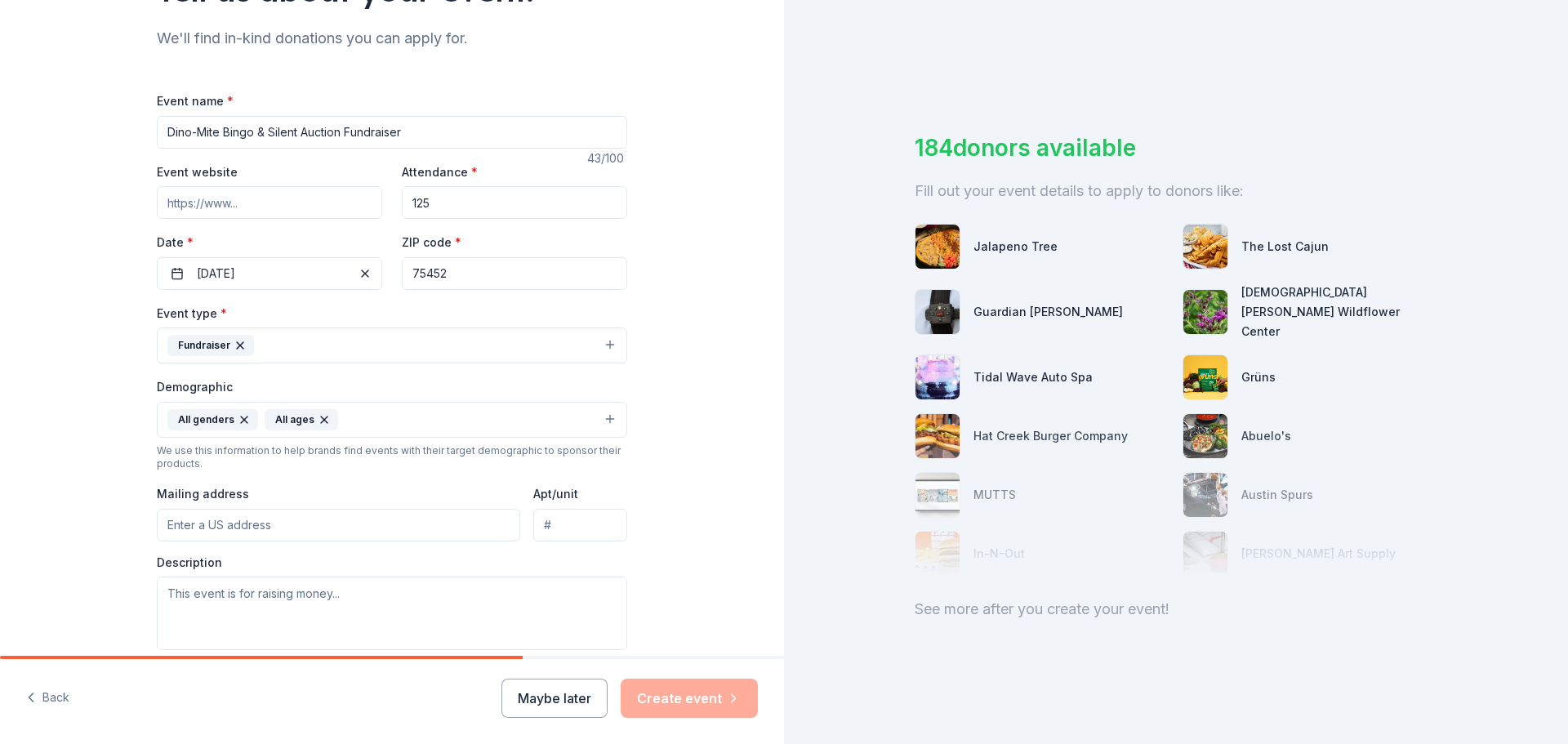
click at [569, 422] on button "All genders All ages" at bounding box center [392, 419] width 471 height 36
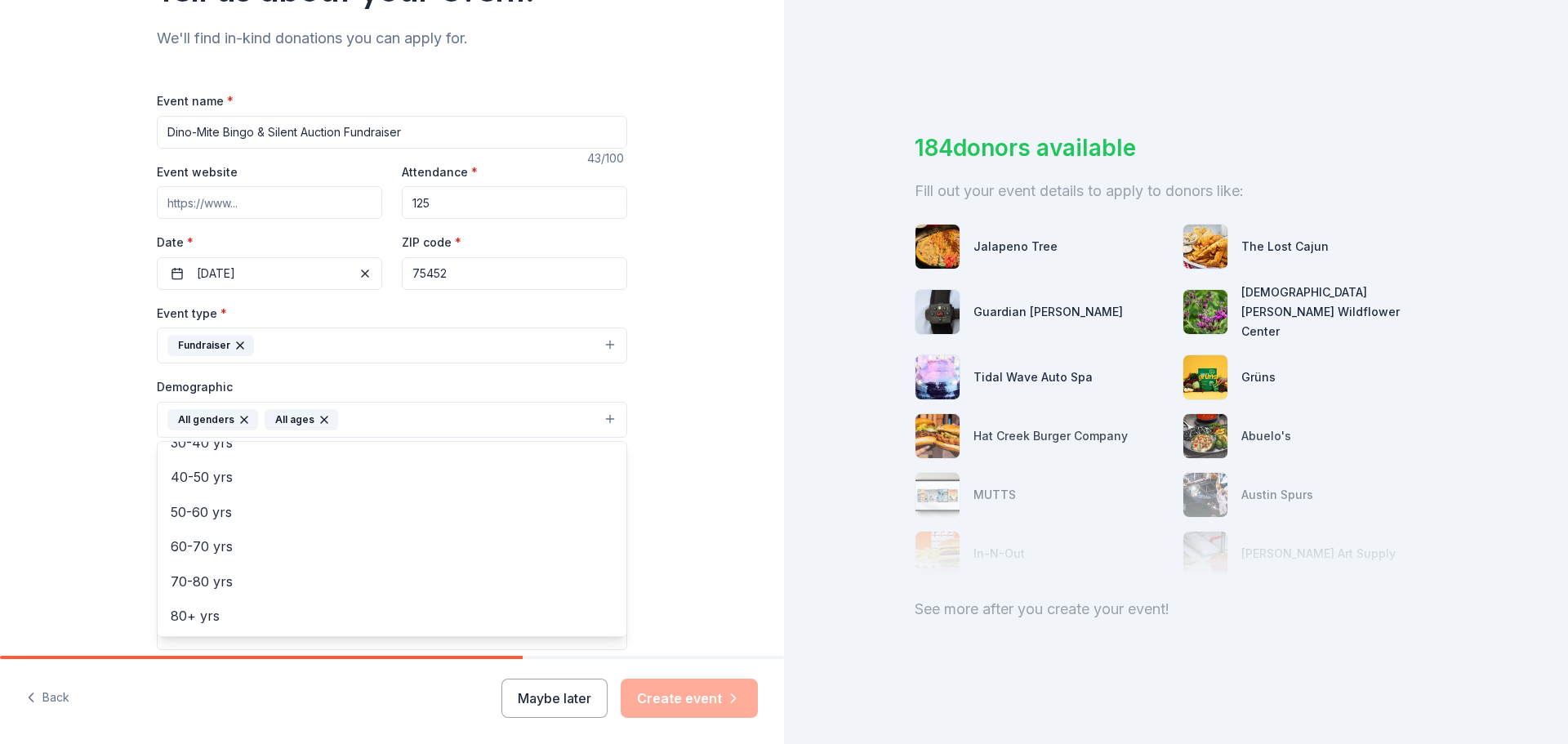
click at [663, 510] on div "Tell us about your event. We'll find in-kind donations you can apply for. Event…" at bounding box center [392, 382] width 784 height 1090
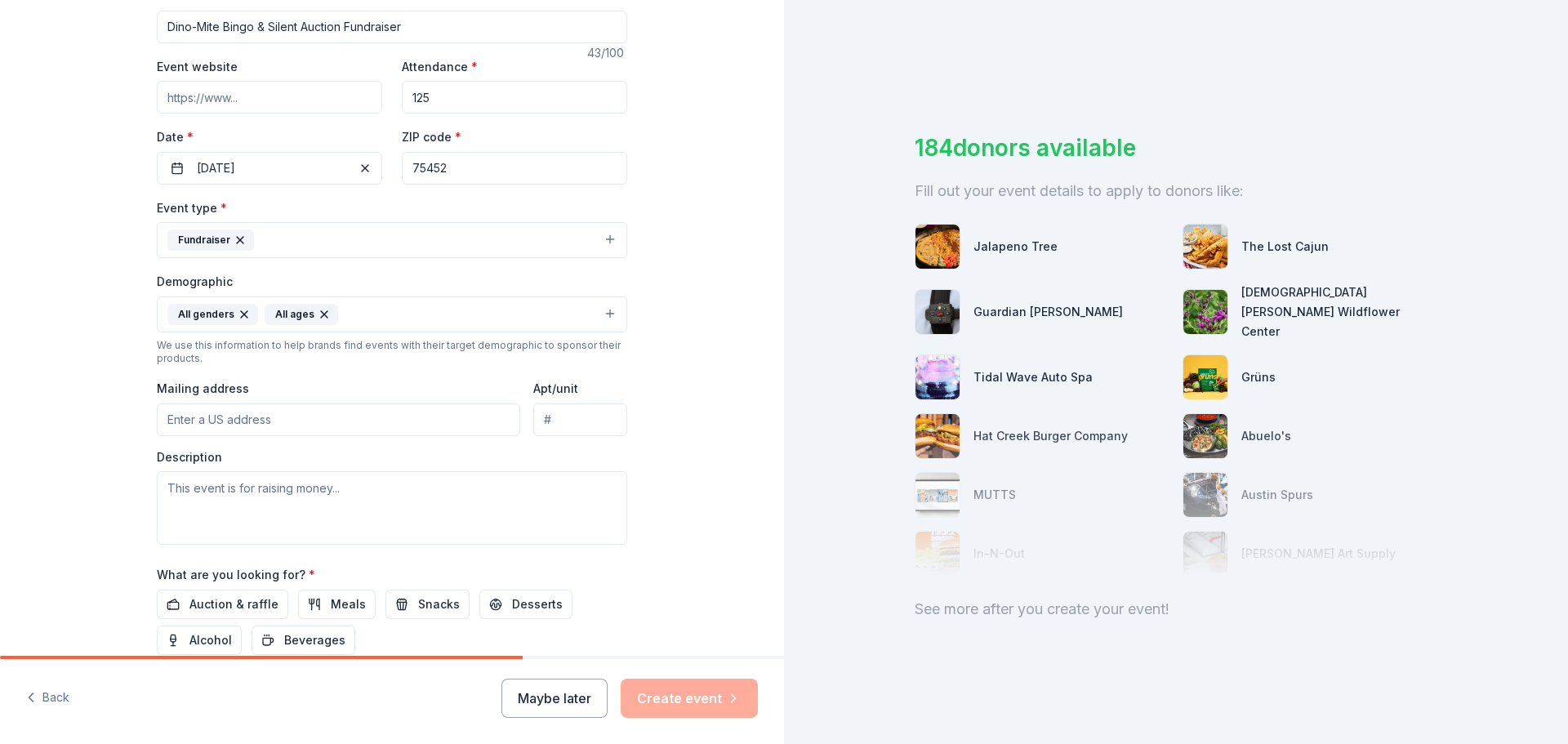
scroll to position [326, 0]
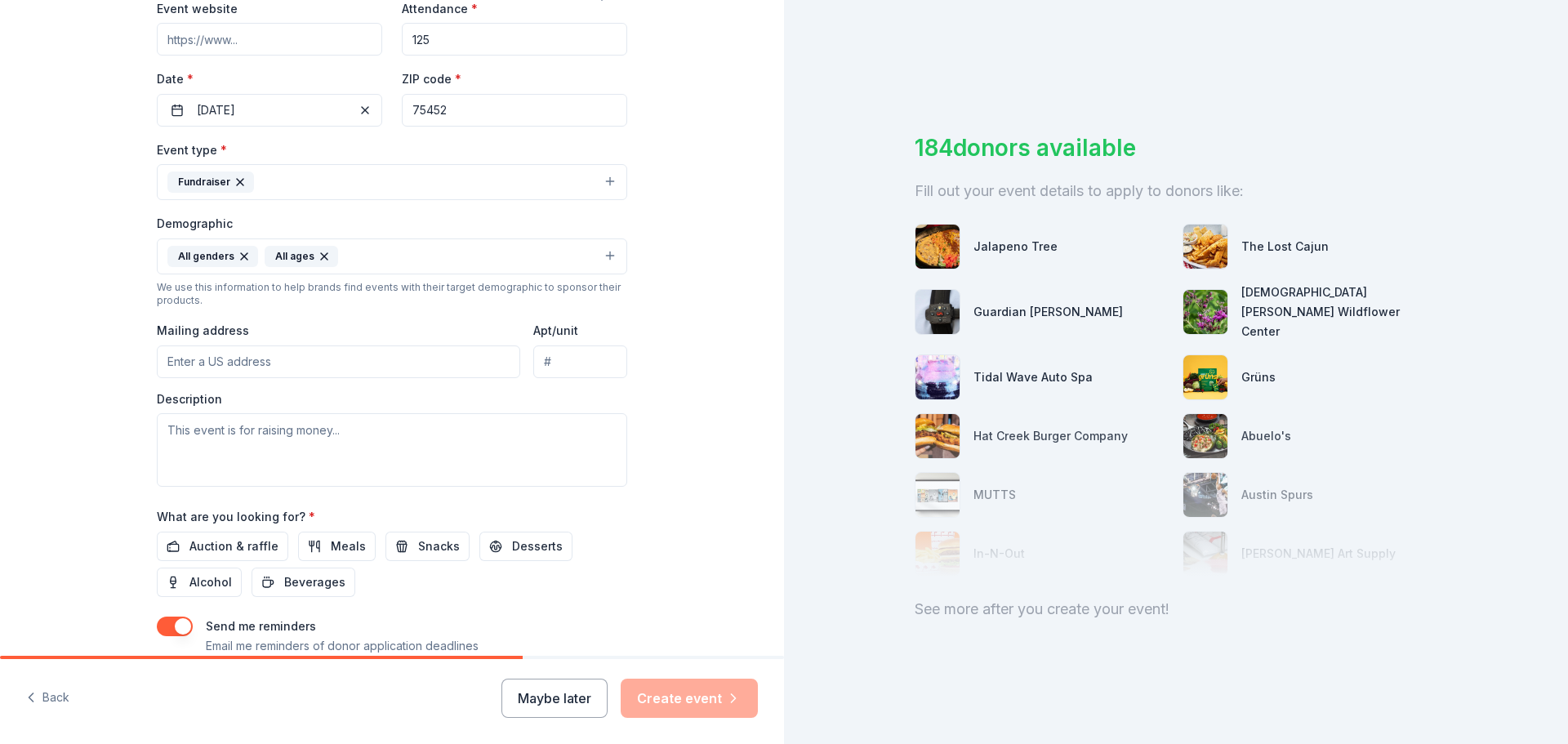
click at [327, 360] on input "Mailing address" at bounding box center [338, 361] width 364 height 32
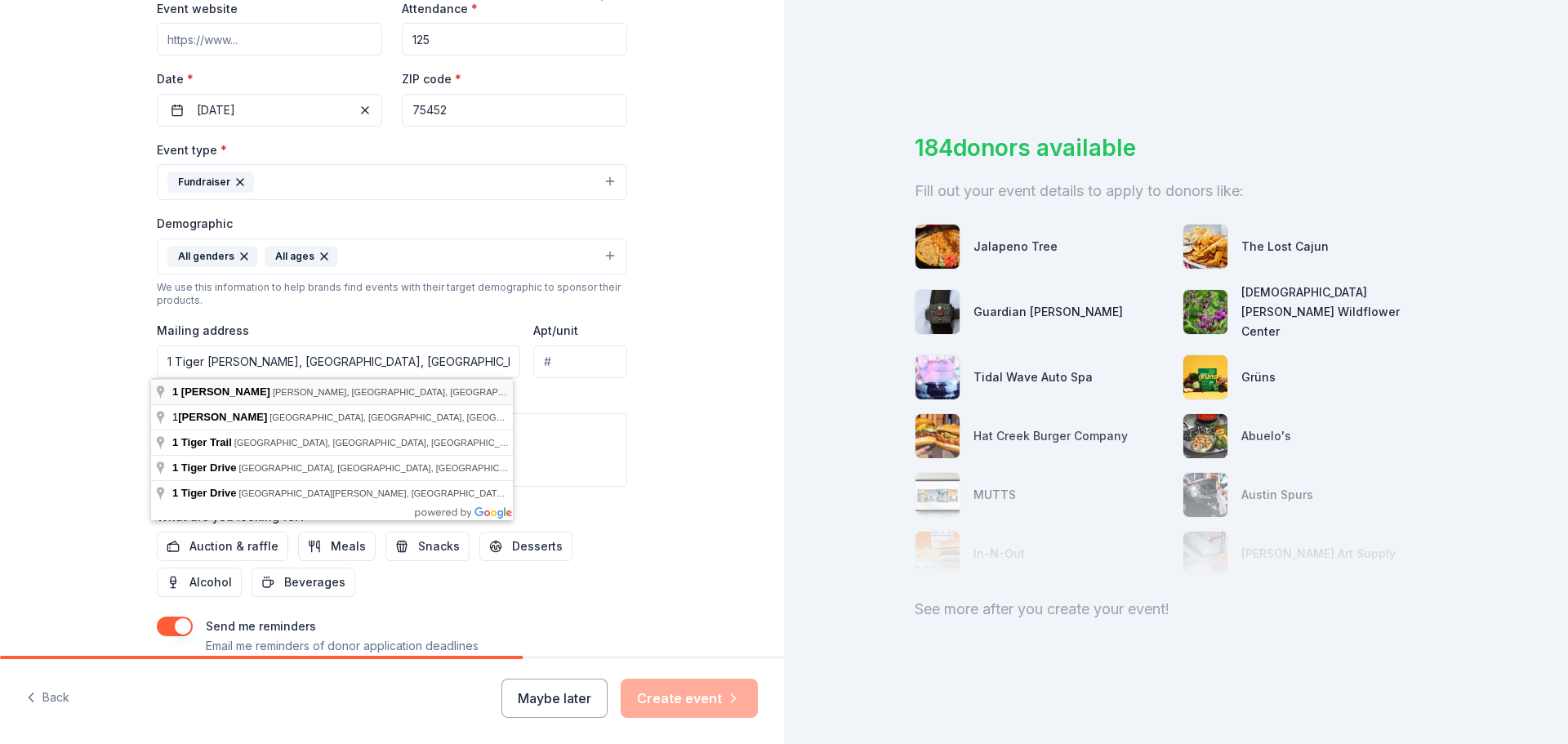
type input "[STREET_ADDRESS][PERSON_NAME]"
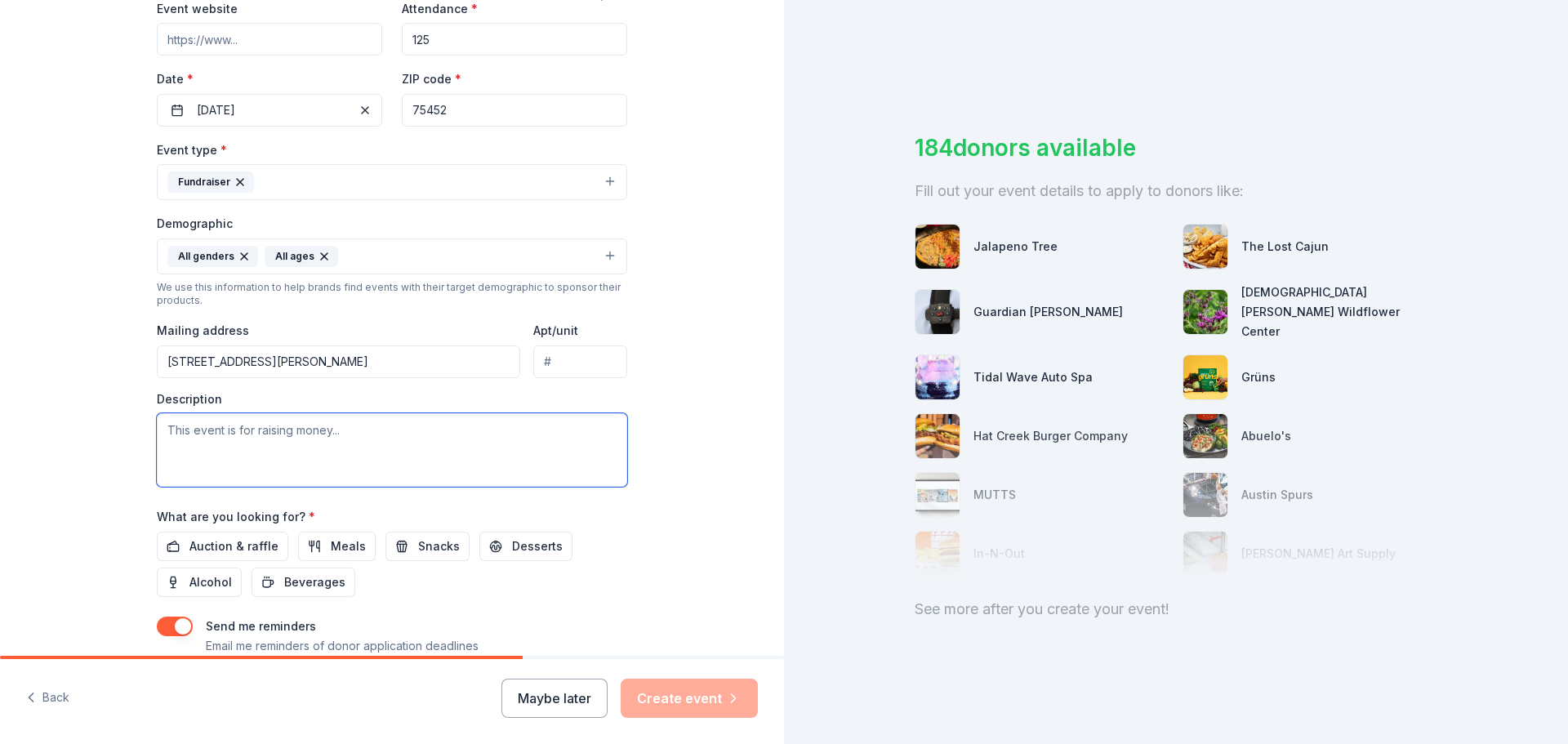
click at [390, 442] on textarea at bounding box center [392, 450] width 471 height 74
type textarea "T"
paste textarea "Please consider making a donation to the Family, Career & Community Leaders of …"
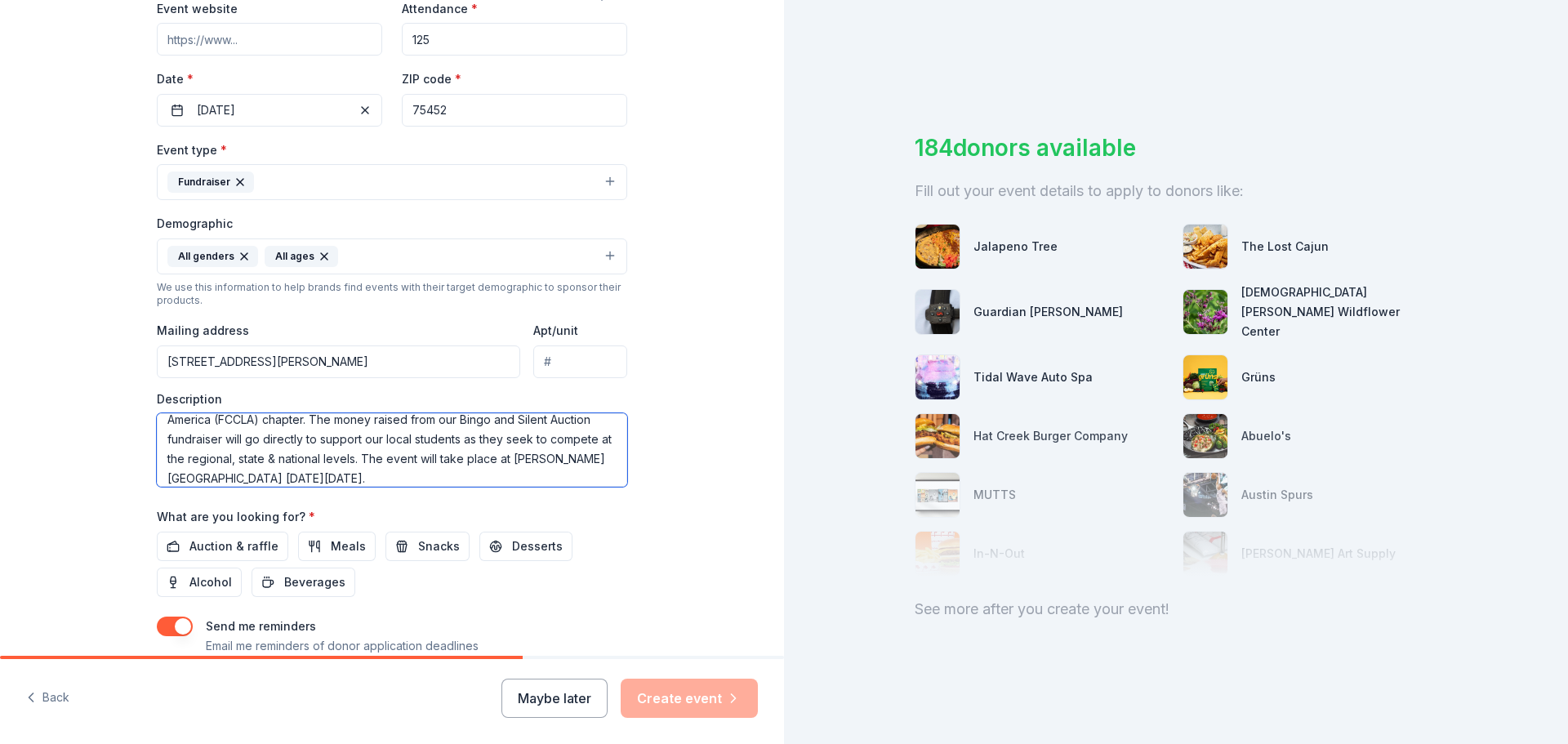
scroll to position [39, 0]
click at [419, 479] on textarea "Please consider making a donation to the Family, Career & Community Leaders of …" at bounding box center [392, 450] width 471 height 74
click at [447, 472] on textarea "Please consider making a donation to the Family, Career & Community Leaders of …" at bounding box center [392, 450] width 471 height 74
click at [465, 468] on textarea "Please consider making a donation to the Family, Career & Community Leaders of …" at bounding box center [392, 450] width 471 height 74
paste textarea "The work of FCCLA helps students and teachers focus on a variety of youth conce…"
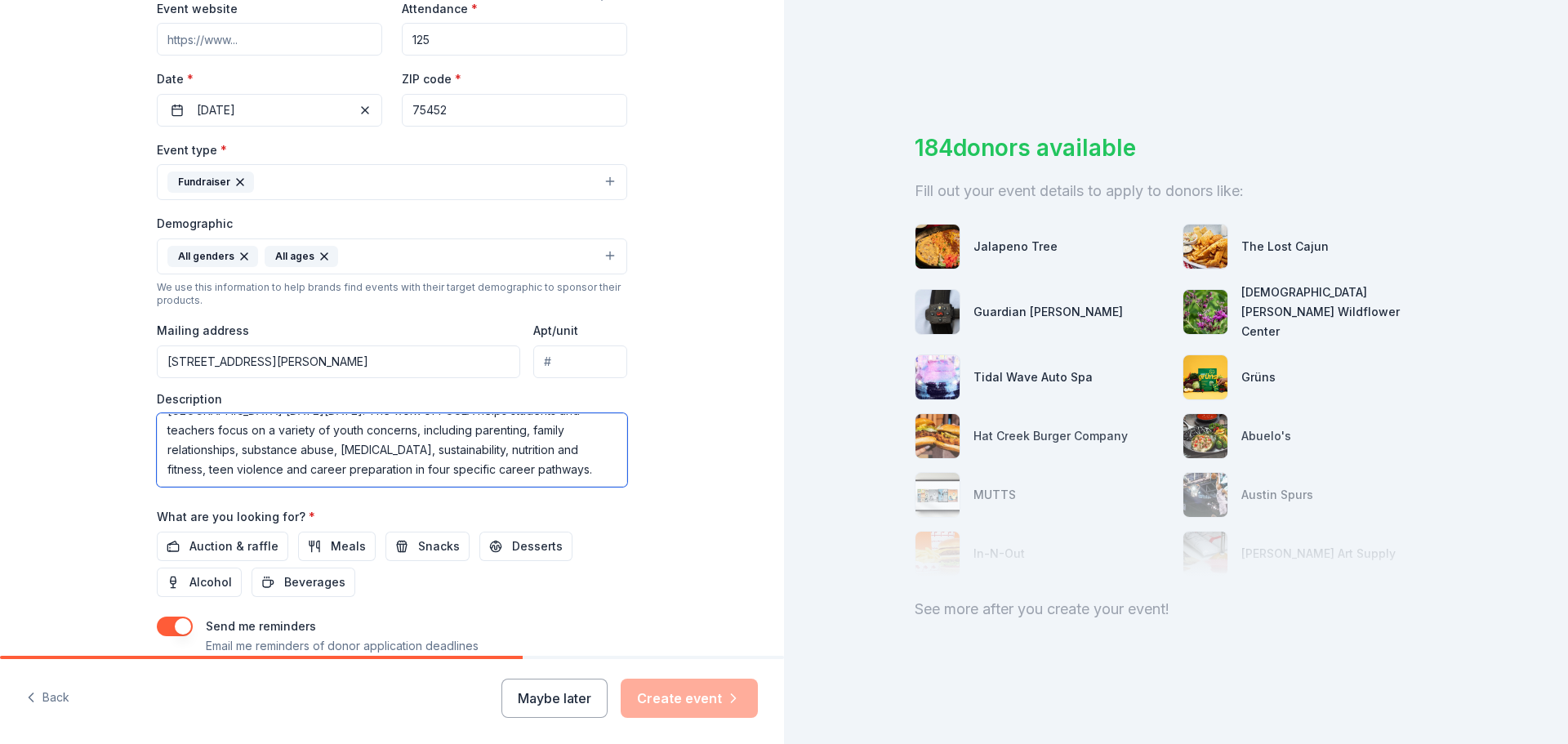
scroll to position [118, 0]
type textarea "Please consider making a donation to the Family, Career & Community Leaders of …"
click at [245, 542] on span "Auction & raffle" at bounding box center [234, 547] width 89 height 20
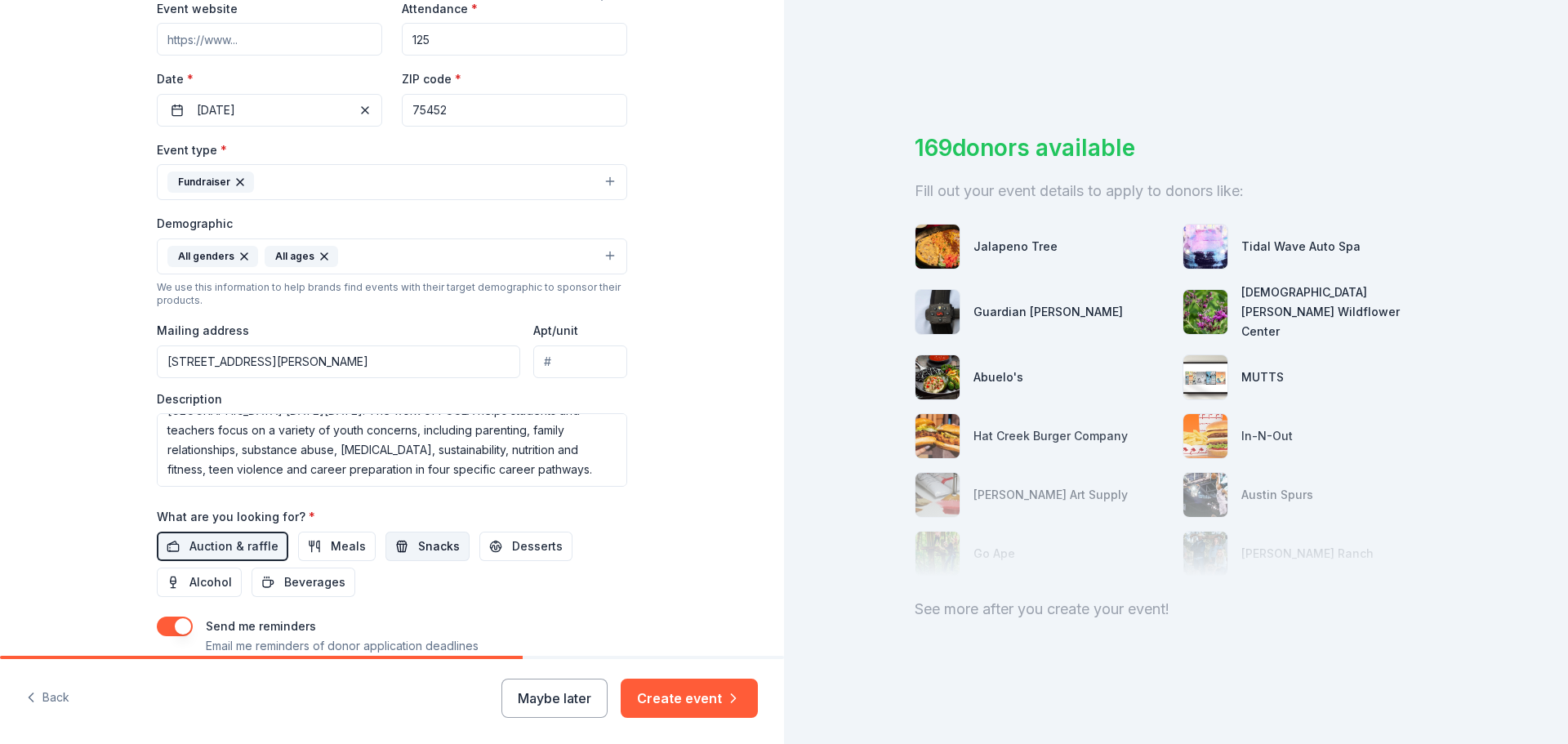
click at [427, 548] on span "Snacks" at bounding box center [439, 547] width 41 height 20
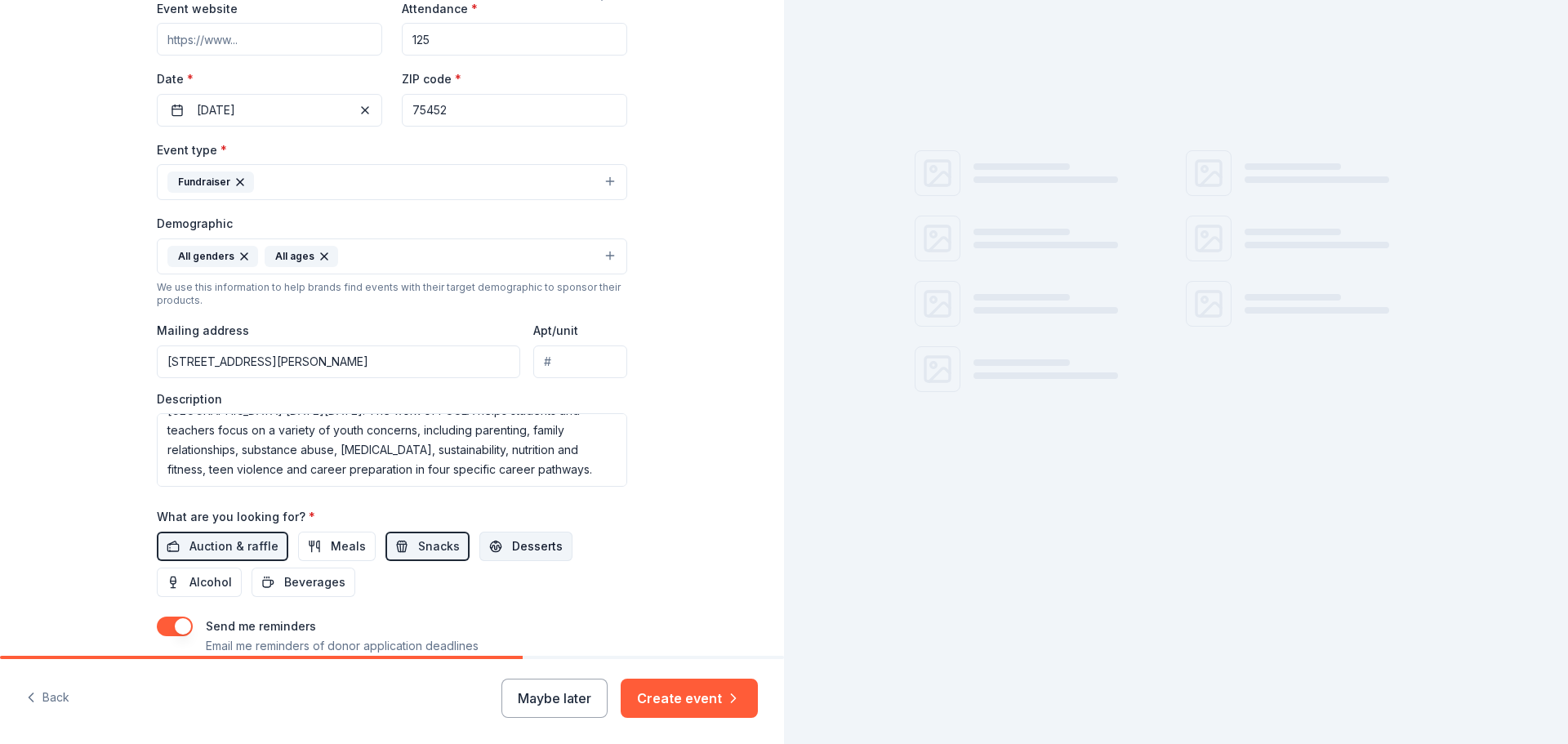
click at [509, 557] on button "Desserts" at bounding box center [526, 546] width 93 height 29
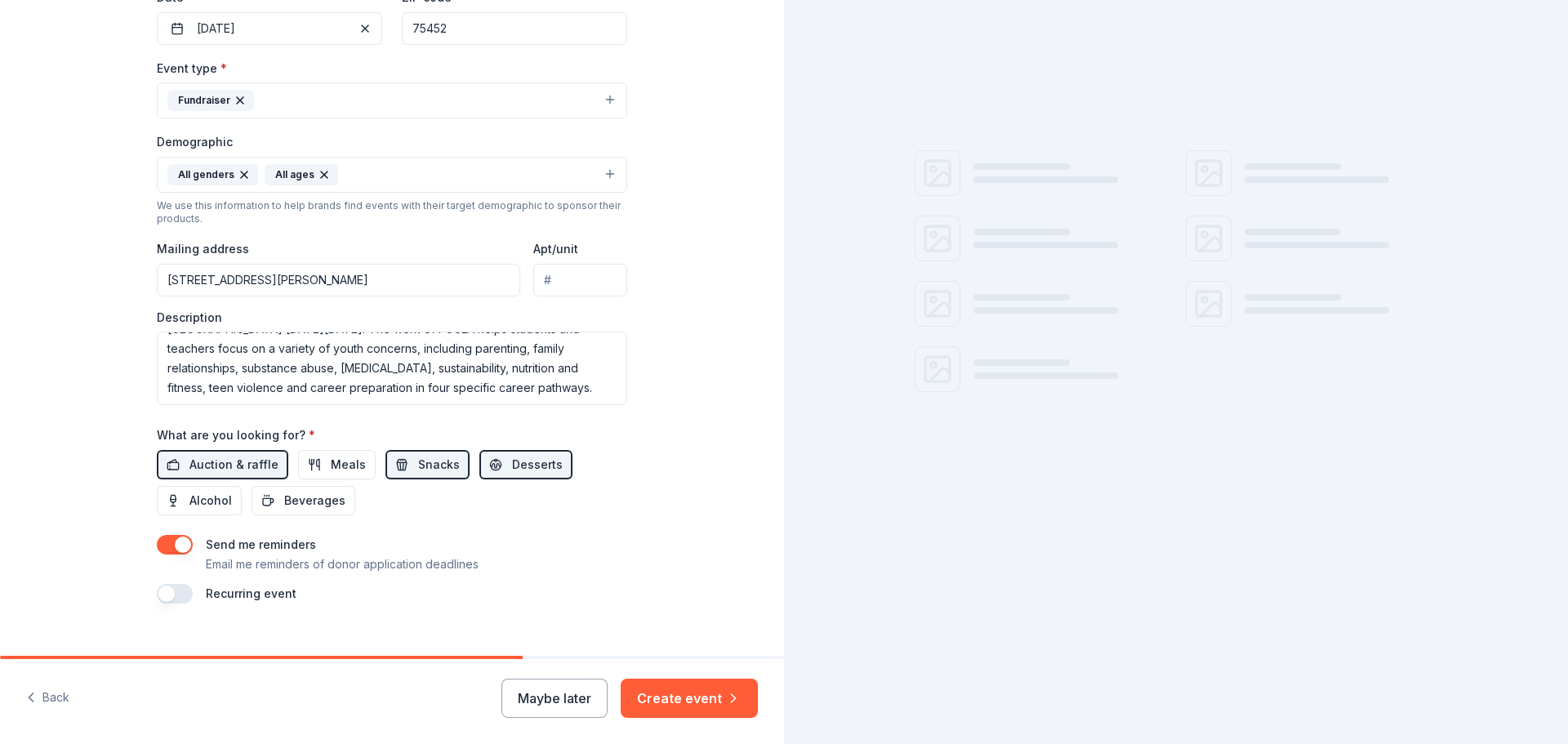
scroll to position [434, 0]
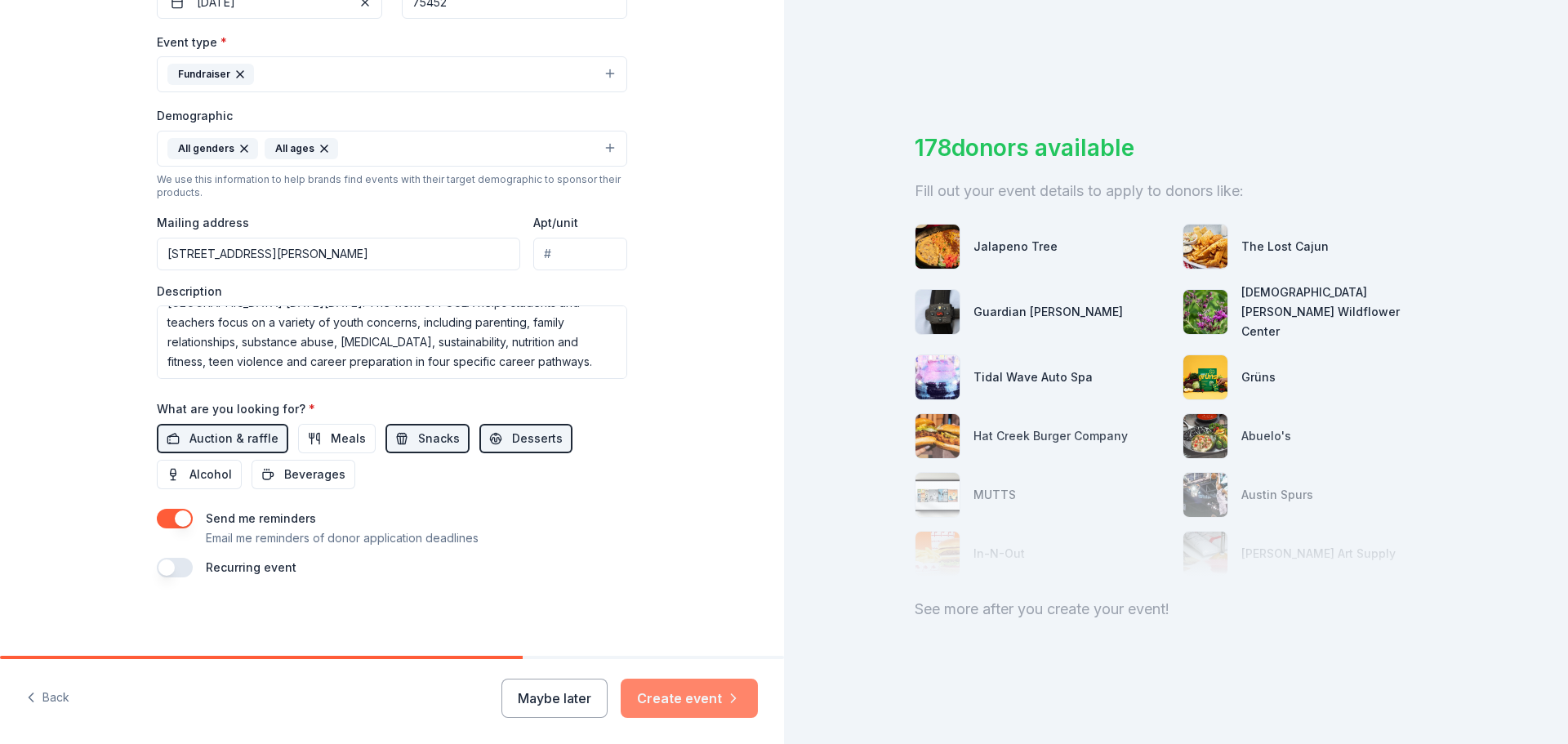
click at [695, 699] on button "Create event" at bounding box center [690, 698] width 138 height 39
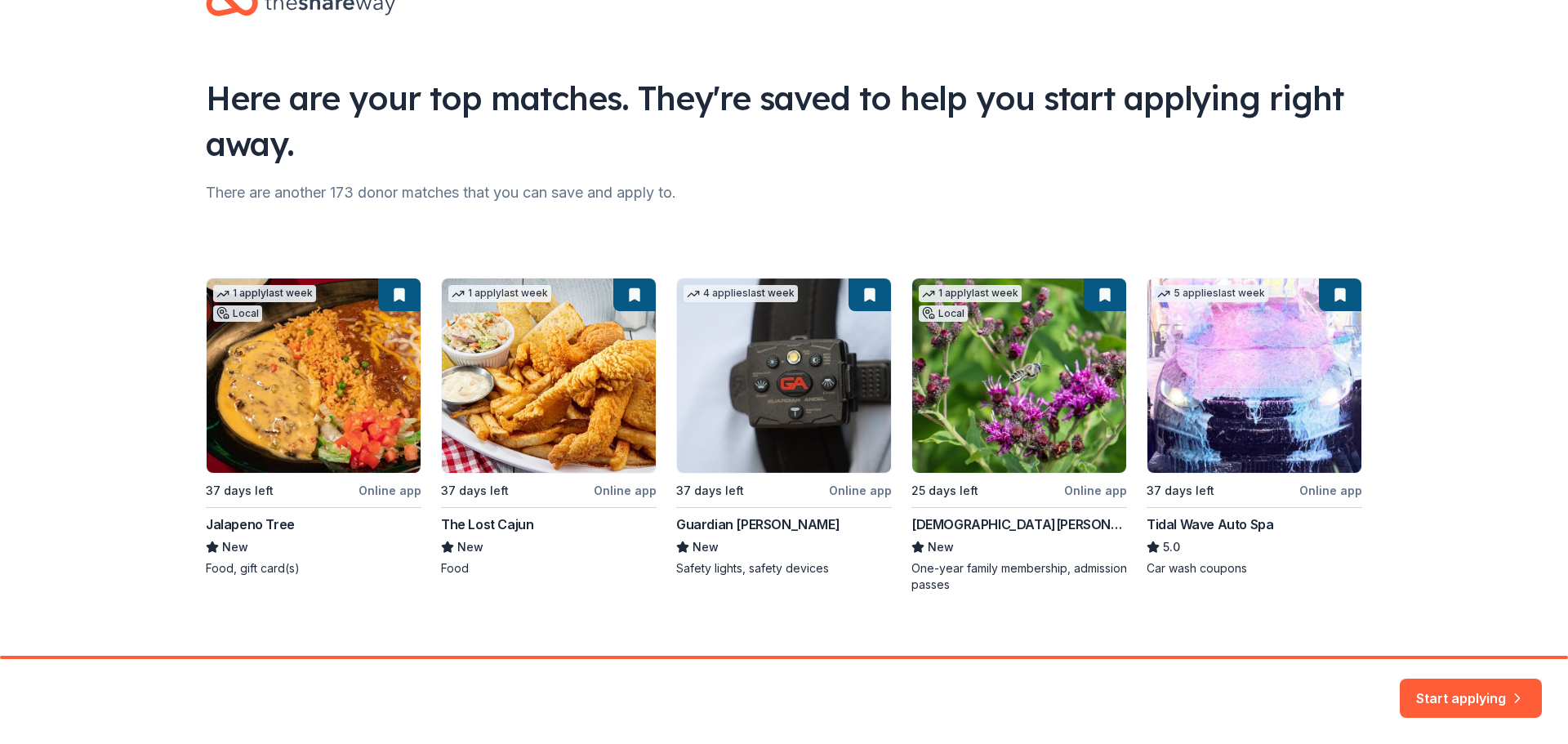
scroll to position [70, 0]
